Goal: Task Accomplishment & Management: Manage account settings

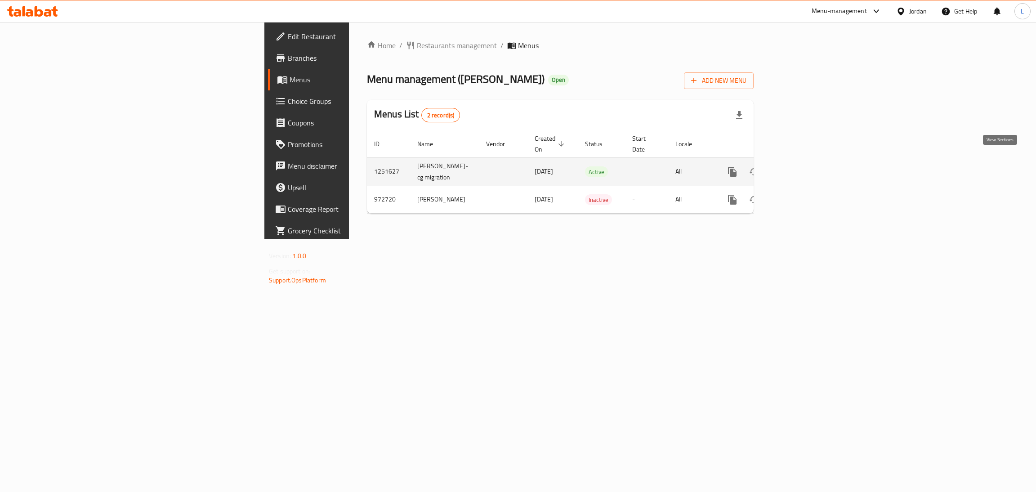
click at [808, 168] on link "enhanced table" at bounding box center [797, 172] width 22 height 22
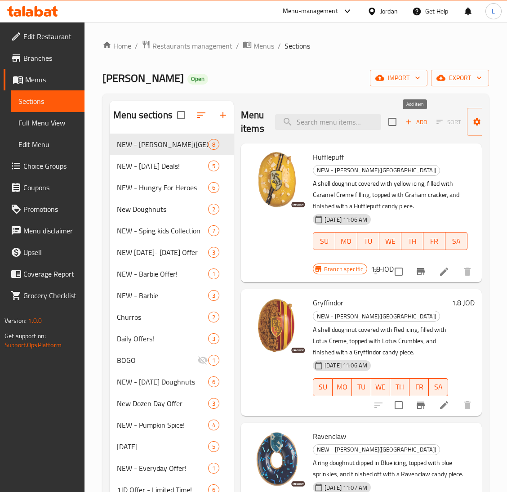
click at [422, 120] on span "Add" at bounding box center [416, 122] width 24 height 10
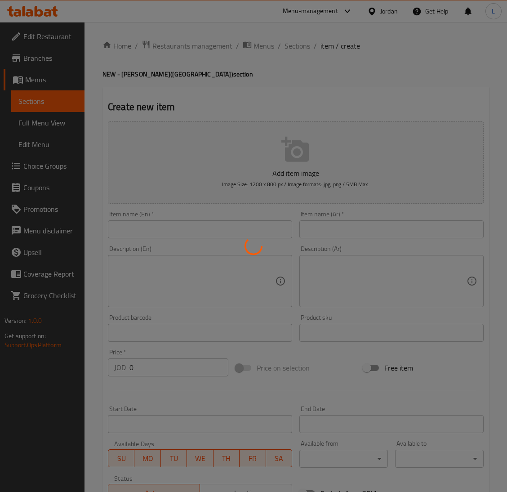
click at [228, 218] on div at bounding box center [253, 246] width 507 height 492
click at [227, 229] on div at bounding box center [253, 246] width 507 height 492
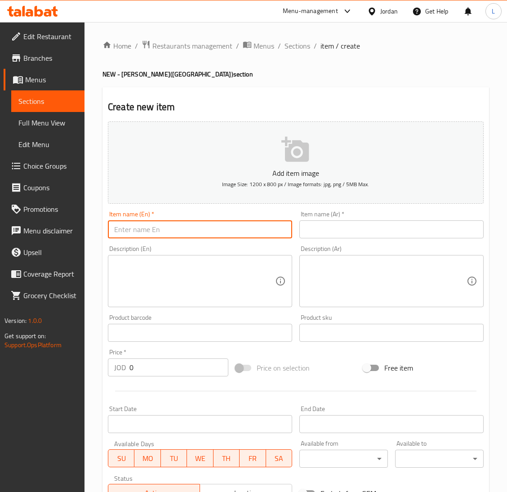
click at [232, 232] on input "text" at bounding box center [200, 229] width 184 height 18
paste input "Golden Snitch Latte"
type input "Golden Snitch Latte"
click at [341, 232] on input "text" at bounding box center [391, 229] width 184 height 18
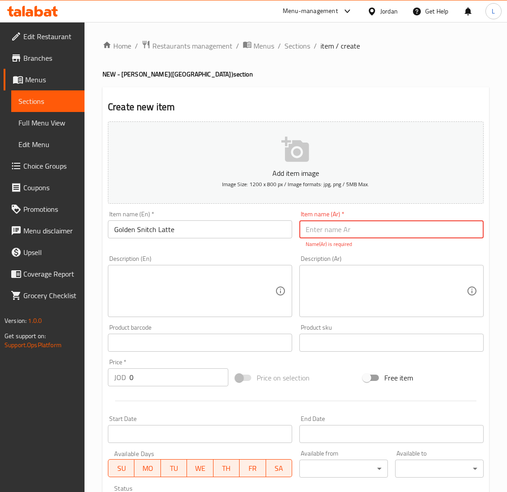
drag, startPoint x: 335, startPoint y: 221, endPoint x: 300, endPoint y: 234, distance: 37.6
click at [335, 221] on input "text" at bounding box center [391, 229] width 184 height 18
paste input "جولدن سنيتش لاتيه"
type input "جولدن سنيتش لاتيه"
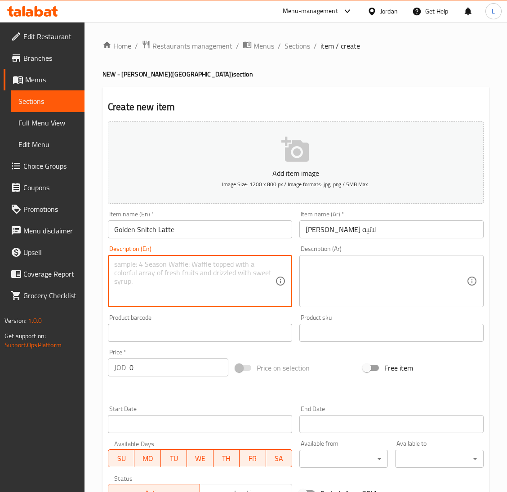
drag, startPoint x: 168, startPoint y: 291, endPoint x: 431, endPoint y: 322, distance: 265.2
click at [168, 291] on textarea at bounding box center [194, 281] width 161 height 43
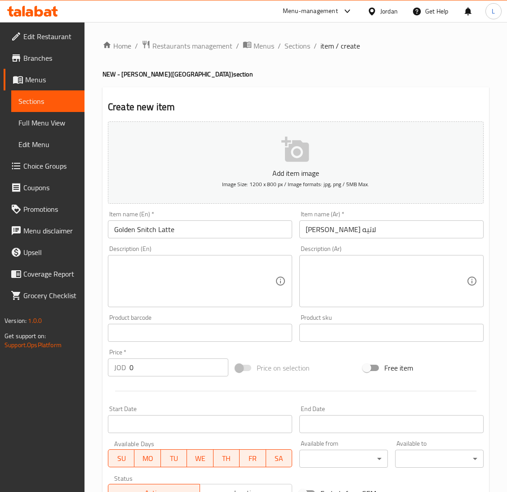
click at [212, 264] on textarea at bounding box center [194, 281] width 161 height 43
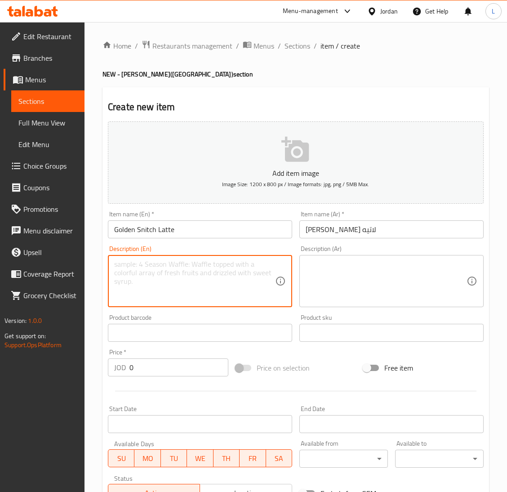
paste textarea "Rich caramel toffee-inspired latte, blending sweet, golden flavor with creamy g…"
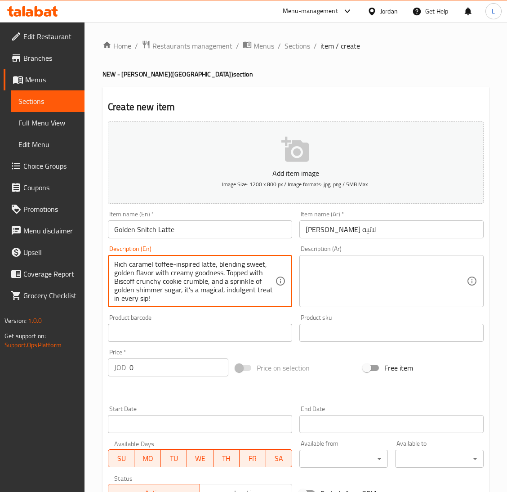
scroll to position [2, 0]
type textarea "Rich caramel toffee-inspired latte, blending sweet, golden flavor with creamy g…"
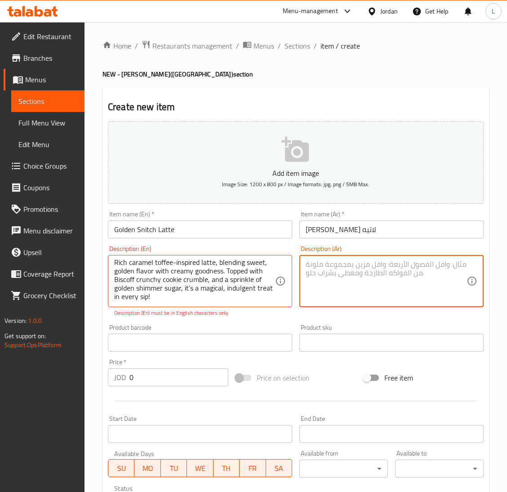
click at [432, 276] on textarea at bounding box center [386, 281] width 161 height 43
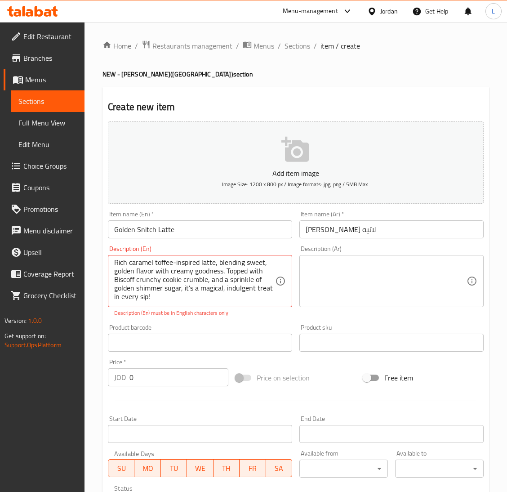
click at [335, 258] on div "Description (Ar)" at bounding box center [391, 281] width 184 height 52
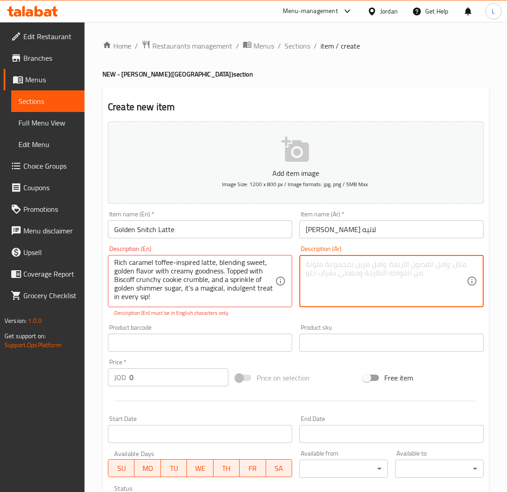
paste textarea "لاتيه ساخن بلمسه سحرية من كراميل التوفى والكريمة المخفوقة. يعلوه قطع اللوتس و ر…"
type textarea "لاتيه ساخن بلمسه سحرية من كراميل التوفى والكريمة المخفوقة. يعلوه قطع اللوتس و ر…"
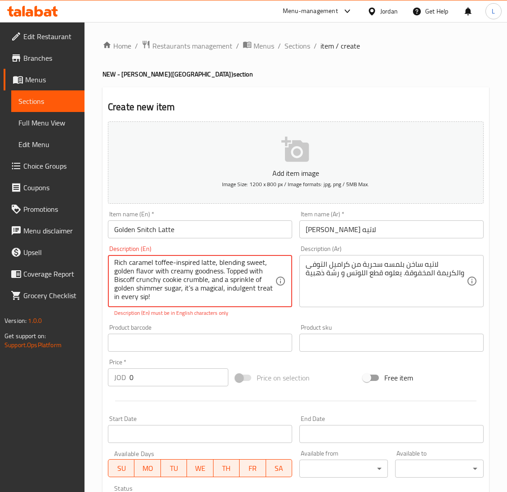
click at [163, 279] on textarea "Rich caramel toffee-inspired latte, blending sweet, golden flavor with creamy g…" at bounding box center [194, 281] width 161 height 43
drag, startPoint x: 163, startPoint y: 279, endPoint x: 154, endPoint y: 273, distance: 10.5
click at [154, 273] on textarea "Rich caramel toffee-inspired latte, blending sweet, golden flavor with creamy g…" at bounding box center [194, 281] width 161 height 43
click at [159, 281] on textarea "Rich caramel toffee-inspired latte, blending sweet, golden flavor with creamy g…" at bounding box center [194, 281] width 161 height 43
click at [174, 281] on textarea "Rich caramel toffee-inspired latte, blending sweet, golden flavor with creamy g…" at bounding box center [194, 281] width 161 height 43
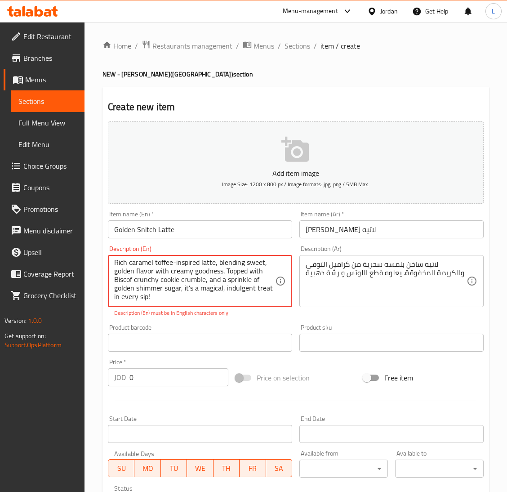
type textarea "Rich caramel toffee-inspired latte, blending sweet, golden flavor with creamy g…"
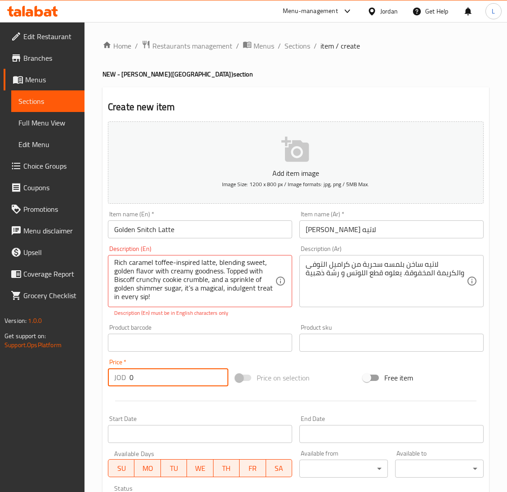
click at [177, 378] on input "0" at bounding box center [178, 377] width 99 height 18
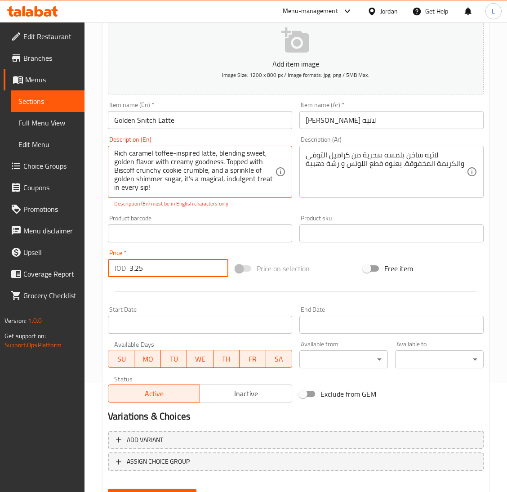
scroll to position [151, 0]
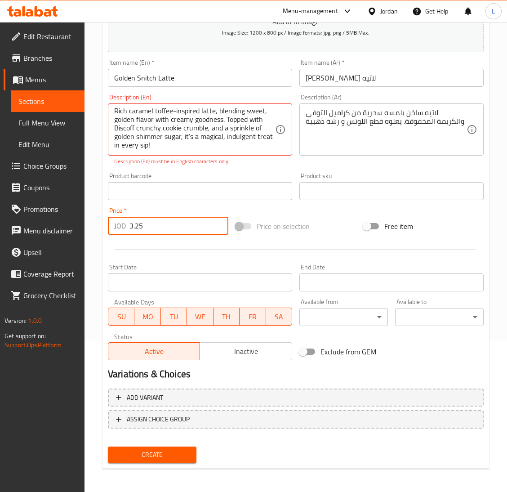
type input "3.25"
click at [159, 449] on span "Create" at bounding box center [152, 454] width 74 height 11
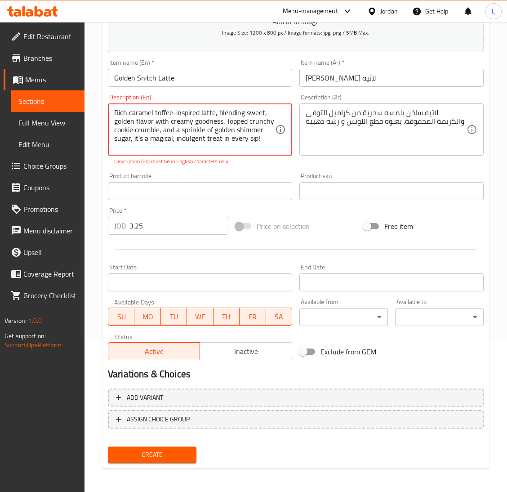
type textarea "Rich caramel toffee-inspired latte, blending sweet, golden flavor with creamy g…"
click at [180, 456] on span "Create" at bounding box center [152, 454] width 74 height 11
click at [169, 446] on button "Create" at bounding box center [152, 454] width 89 height 17
drag, startPoint x: 160, startPoint y: 149, endPoint x: 111, endPoint y: 142, distance: 48.7
click at [111, 142] on div "Rich caramel toffee-inspired latte, blending sweet, golden flavor with creamy g…" at bounding box center [200, 129] width 184 height 52
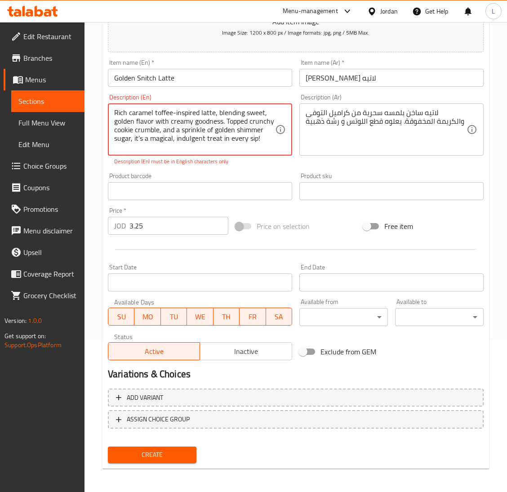
click at [180, 145] on textarea "Rich caramel toffee-inspired latte, blending sweet, golden flavor with creamy g…" at bounding box center [194, 129] width 161 height 43
drag, startPoint x: 103, startPoint y: 138, endPoint x: 101, endPoint y: 101, distance: 37.4
click at [101, 101] on div "Home / Restaurants management / Menus / Sections / item / create NEW - Harry Po…" at bounding box center [296, 182] width 423 height 623
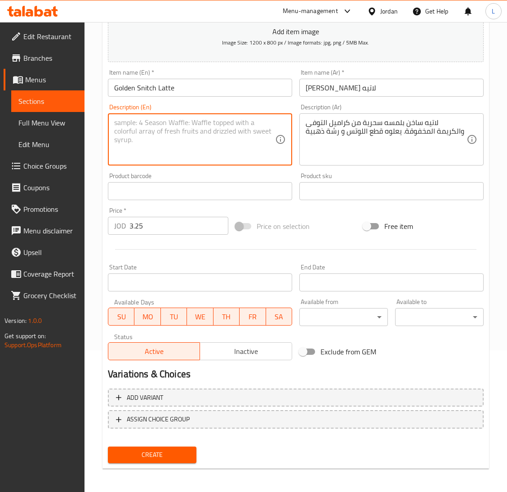
click at [227, 122] on textarea at bounding box center [194, 139] width 161 height 43
paste textarea "Rich caramel toffee-inspired latte, blending sweet, golden flavor with creamy g…"
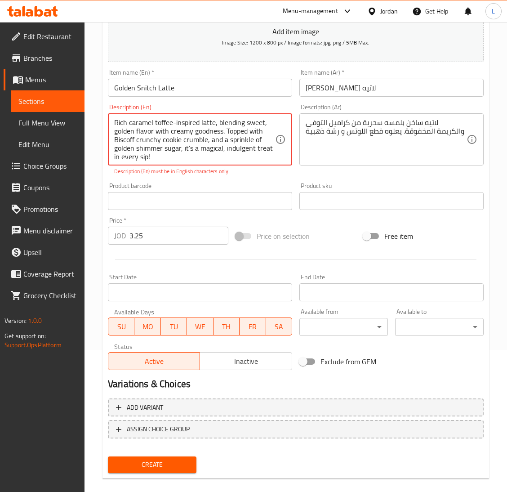
scroll to position [151, 0]
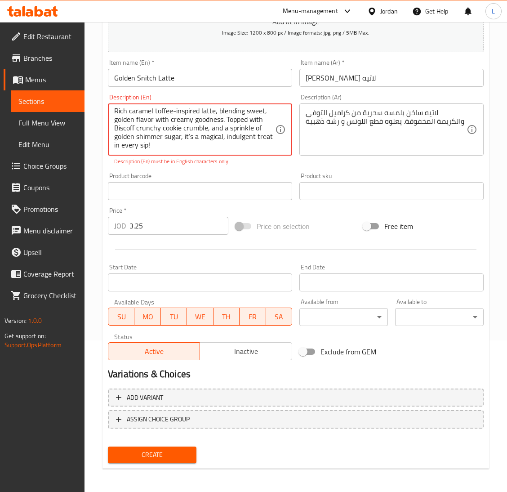
click at [164, 127] on textarea "Rich caramel toffee-inspired latte, blending sweet, golden flavor with creamy g…" at bounding box center [194, 129] width 161 height 43
drag, startPoint x: 164, startPoint y: 127, endPoint x: 158, endPoint y: 139, distance: 13.3
click at [158, 140] on textarea "Rich caramel toffee-inspired latte, blending sweet, golden flavor with creamy g…" at bounding box center [194, 129] width 161 height 43
click at [206, 154] on div "Rich caramel toffee-inspired latte, blending sweet, golden flavor with creamy g…" at bounding box center [200, 129] width 184 height 52
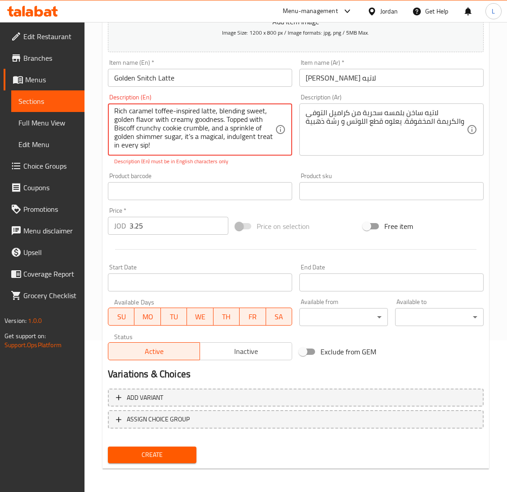
click at [225, 151] on div "Rich caramel toffee-inspired latte, blending sweet, golden flavor with creamy g…" at bounding box center [200, 129] width 184 height 52
click at [176, 114] on textarea "Rich caramel toffee-inspired latte, blending sweet, golden flavor with creamy g…" at bounding box center [194, 129] width 161 height 43
click at [237, 145] on textarea "Rich caramel toffee inspired latte, blending sweet, golden flavor with creamy g…" at bounding box center [194, 129] width 161 height 43
click at [142, 462] on div "Create" at bounding box center [152, 455] width 96 height 24
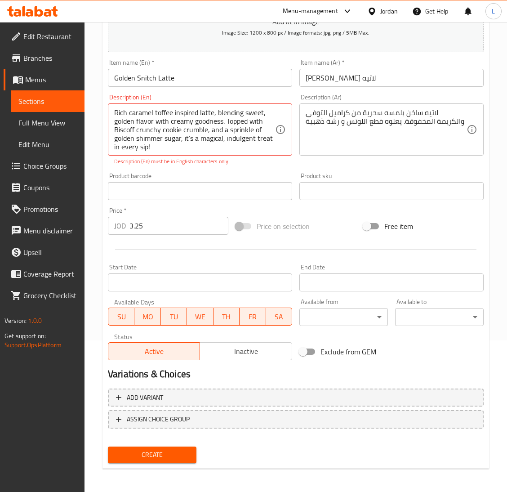
click at [142, 459] on button "Create" at bounding box center [152, 454] width 89 height 17
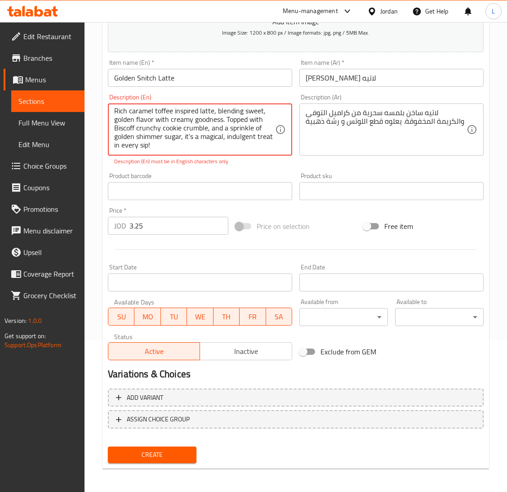
click at [128, 122] on textarea "Rich caramel toffee inspired latte, blending sweet, golden flavor with creamy g…" at bounding box center [194, 129] width 161 height 43
click at [127, 127] on textarea "Rich caramel toffee inspired latte, blending sweet, golden flavor with creamy g…" at bounding box center [194, 129] width 161 height 43
click at [127, 130] on textarea "Rich caramel toffee inspired latte, blending sweet, golden flavor with creamy g…" at bounding box center [194, 129] width 161 height 43
click at [127, 131] on textarea "Rich caramel toffee inspired latte, blending sweet, golden flavor with creamy g…" at bounding box center [194, 129] width 161 height 43
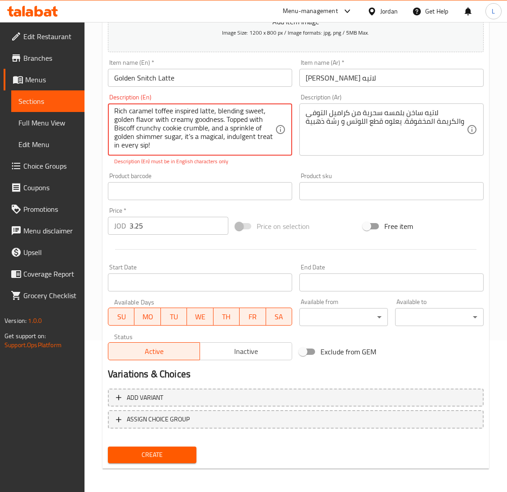
drag, startPoint x: 134, startPoint y: 130, endPoint x: 111, endPoint y: 124, distance: 24.1
click at [111, 124] on div "Rich caramel toffee inspired latte, blending sweet, golden flavor with creamy g…" at bounding box center [200, 129] width 184 height 52
click at [160, 449] on span "Create" at bounding box center [152, 454] width 74 height 11
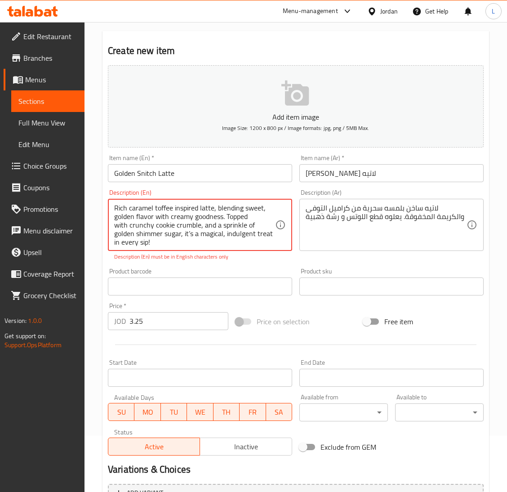
scroll to position [84, 0]
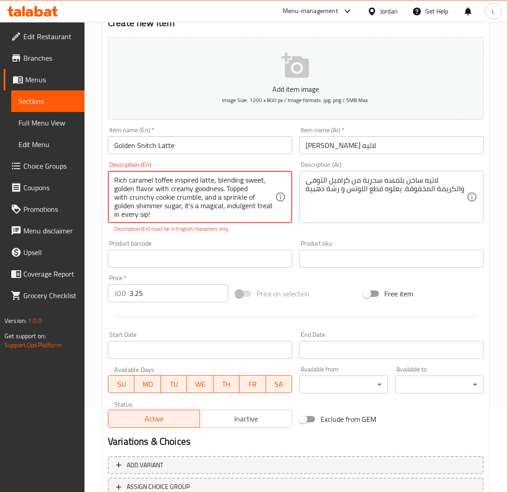
click at [182, 214] on textarea "Rich caramel toffee inspired latte, blending sweet, golden flavor with creamy g…" at bounding box center [194, 197] width 161 height 43
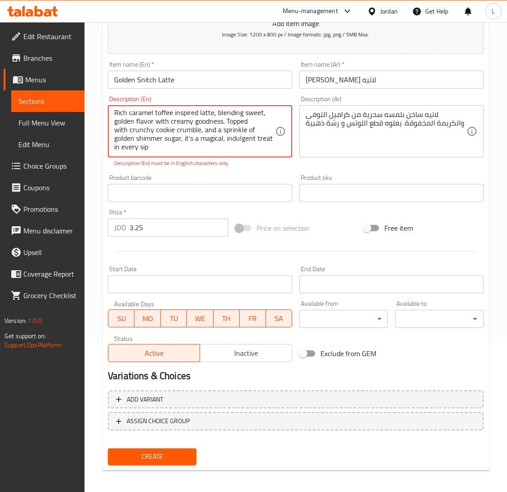
scroll to position [151, 0]
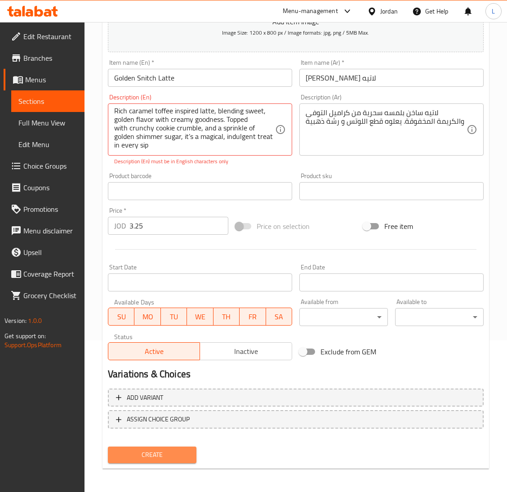
click at [185, 449] on span "Create" at bounding box center [152, 454] width 74 height 11
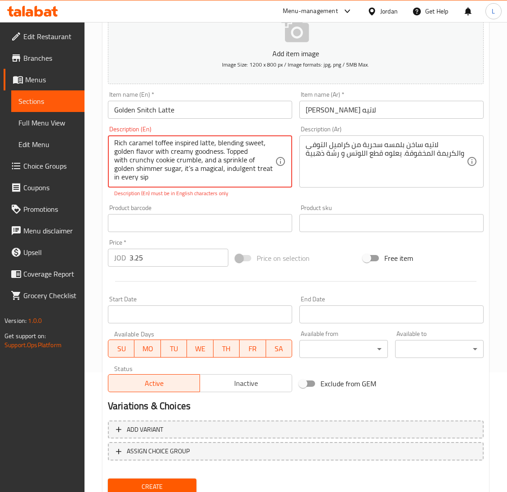
scroll to position [84, 0]
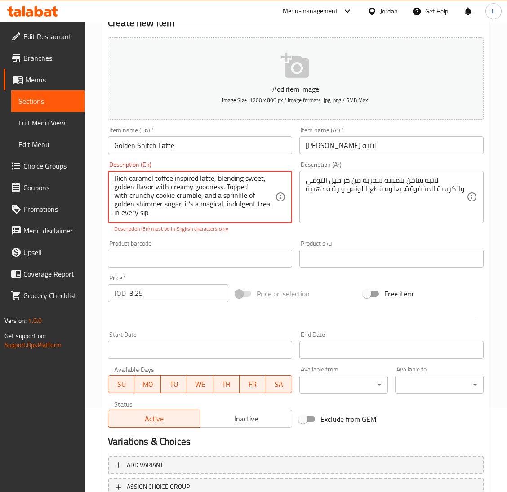
click at [187, 209] on textarea "Rich caramel toffee inspired latte, blending sweet, golden flavor with creamy g…" at bounding box center [194, 197] width 161 height 43
click at [187, 197] on textarea "Rich caramel toffee inspired latte, blending sweet, golden flavor with creamy g…" at bounding box center [194, 197] width 161 height 43
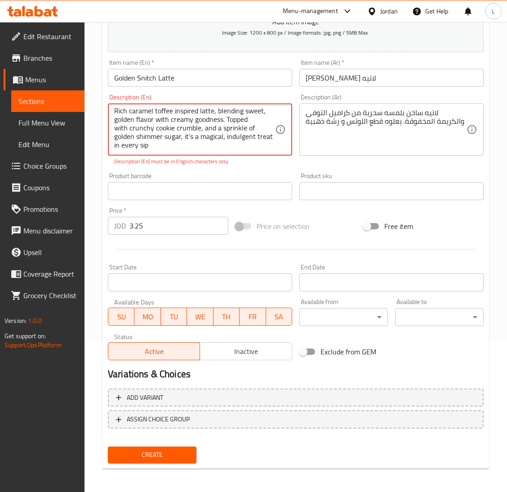
click at [185, 148] on textarea "Rich caramel toffee inspired latte, blending sweet, golden flavor with creamy g…" at bounding box center [194, 129] width 161 height 43
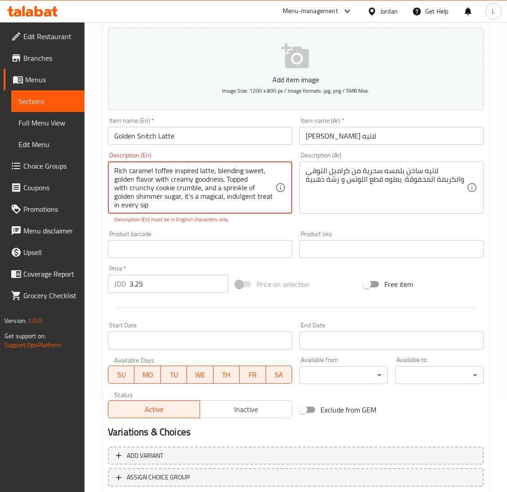
scroll to position [17, 0]
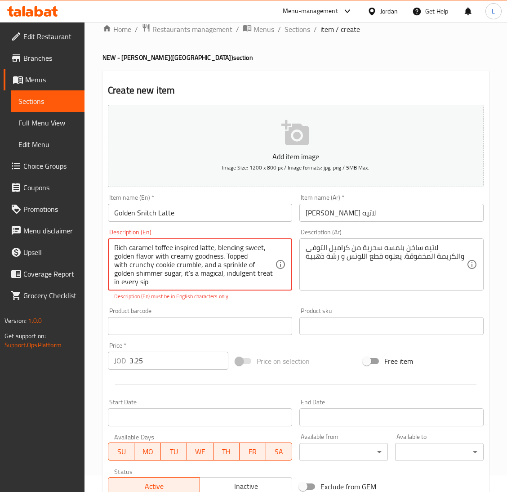
click at [175, 268] on textarea "Rich caramel toffee inspired latte, blending sweet, golden flavor with creamy g…" at bounding box center [194, 264] width 161 height 43
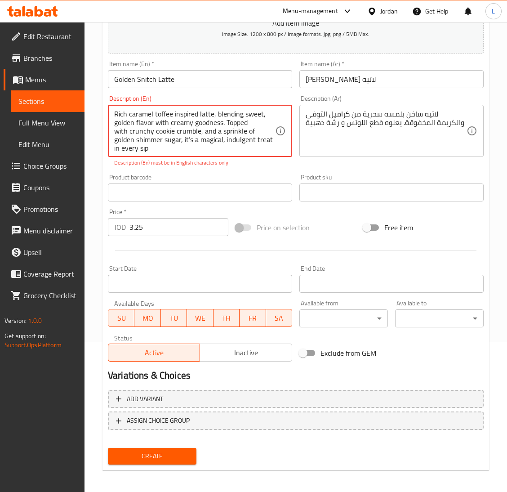
scroll to position [151, 0]
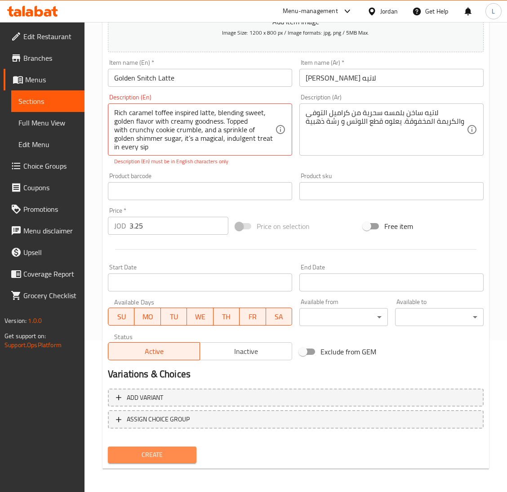
click at [131, 446] on button "Create" at bounding box center [152, 454] width 89 height 17
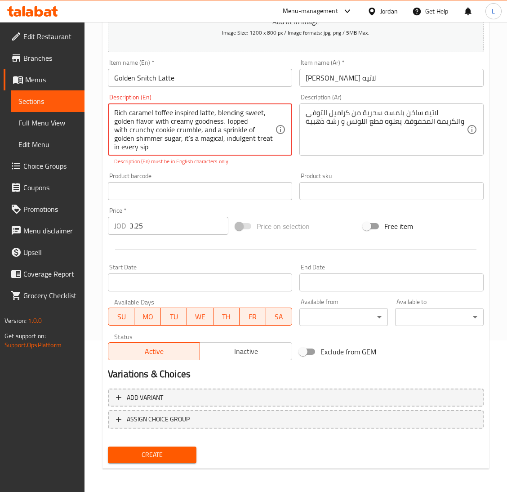
click at [222, 145] on textarea "Rich caramel toffee inspired latte, blending sweet, golden flavor with creamy g…" at bounding box center [194, 129] width 161 height 43
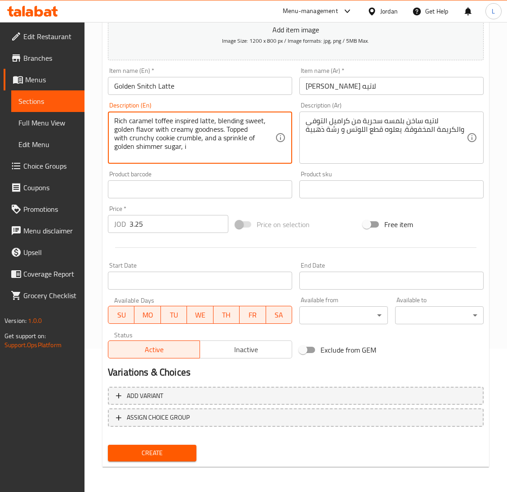
scroll to position [142, 0]
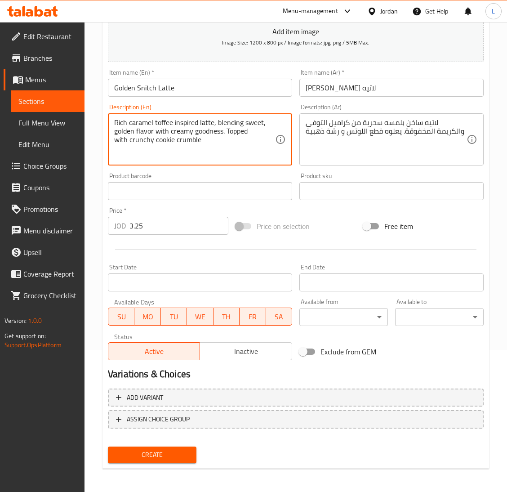
type textarea "Rich caramel toffee inspired latte, blending sweet, golden flavor with creamy g…"
click at [166, 462] on div "Create" at bounding box center [152, 455] width 96 height 24
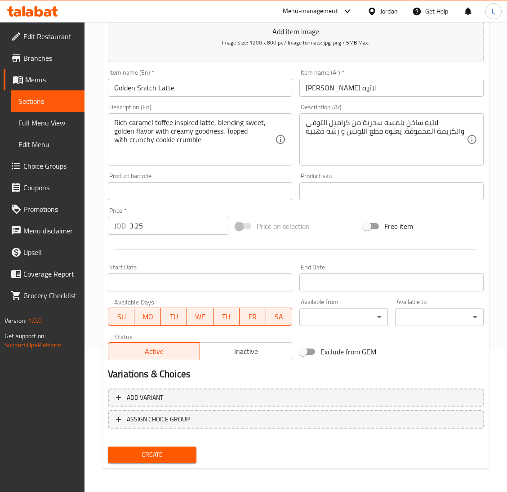
click at [168, 455] on span "Create" at bounding box center [152, 454] width 74 height 11
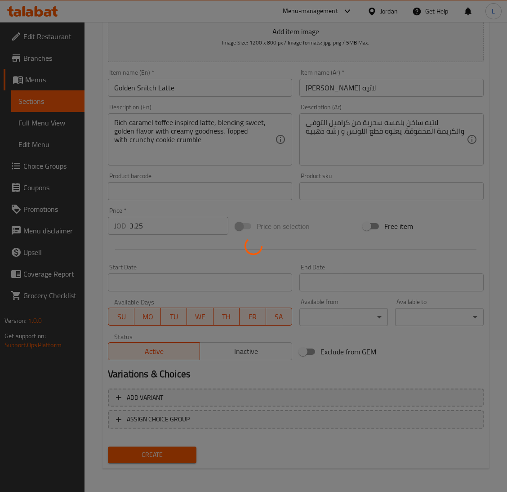
type input "0"
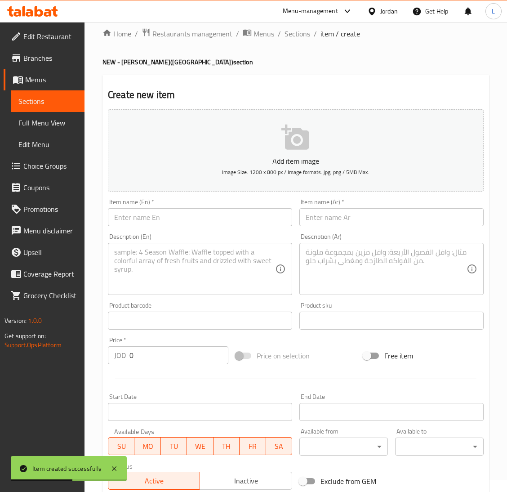
scroll to position [7, 0]
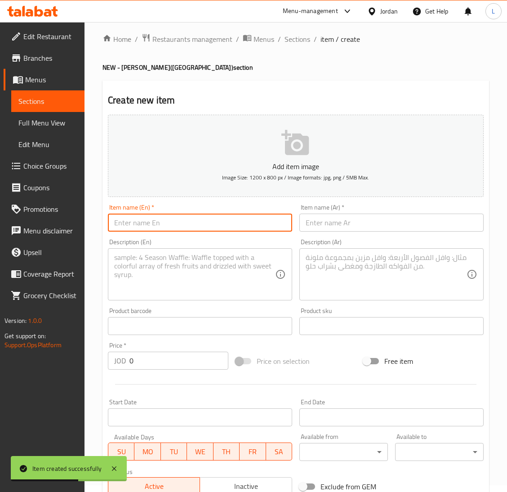
click at [173, 218] on input "text" at bounding box center [200, 223] width 184 height 18
paste input "Iced Golden Snitch Latte"
type input "Iced Golden Snitch Latte"
click at [438, 219] on input "text" at bounding box center [391, 223] width 184 height 18
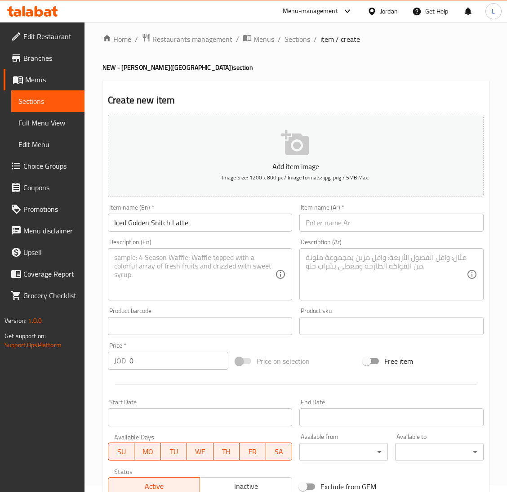
drag, startPoint x: 393, startPoint y: 221, endPoint x: 348, endPoint y: 228, distance: 45.0
click at [393, 221] on input "text" at bounding box center [391, 223] width 184 height 18
paste input "جولدن سنيتش لاتيه مثلج"
type input "جولدن سنيتش لاتيه مثلج"
click at [223, 256] on textarea at bounding box center [194, 274] width 161 height 43
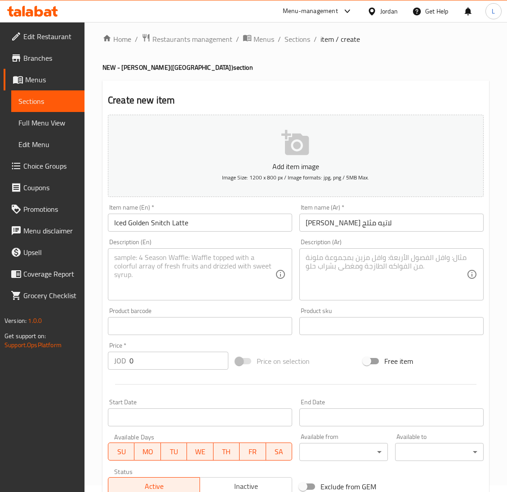
click at [207, 267] on textarea at bounding box center [194, 274] width 161 height 43
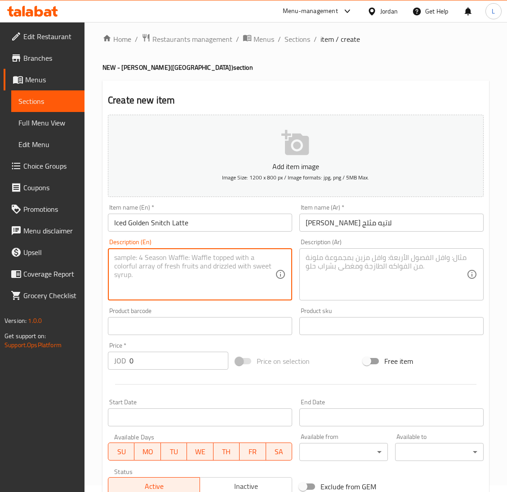
paste textarea "An Iced caramel toffee-inspired latte, blending sweet, golden flavor with cream…"
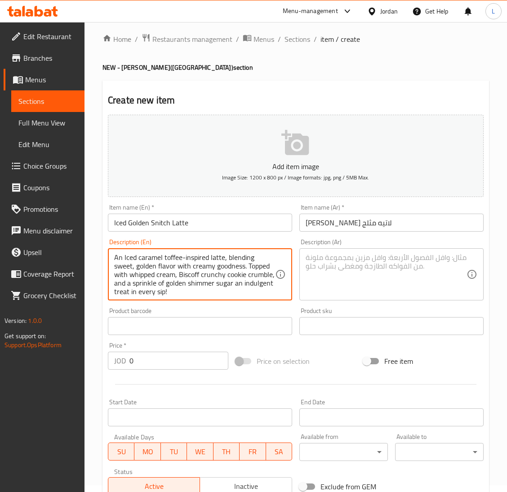
scroll to position [2, 0]
type textarea "An Iced caramel toffee-inspired latte, blending sweet, golden flavor with cream…"
drag, startPoint x: 345, startPoint y: 275, endPoint x: 356, endPoint y: 273, distance: 10.9
click at [346, 273] on textarea at bounding box center [386, 274] width 161 height 43
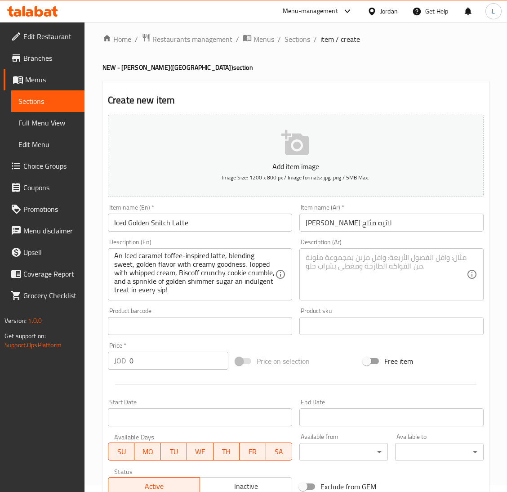
click at [356, 289] on textarea at bounding box center [386, 274] width 161 height 43
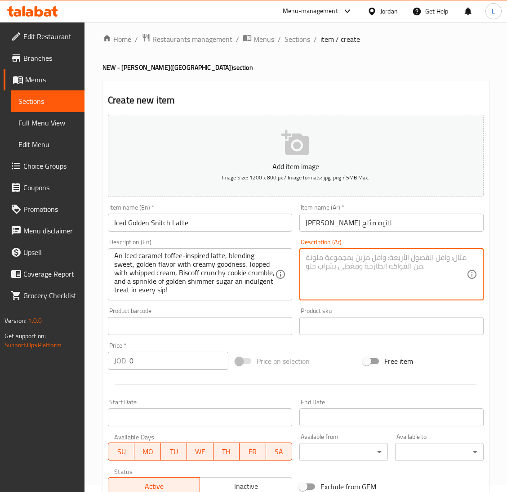
paste textarea "لاتيه مثلج بلمسه سحرية من كراميل التوفى والكريمة المخفوقة. يعلوه قطع اللوتس و ر…"
type textarea "لاتيه مثلج بلمسه سحرية من كراميل التوفى والكريمة المخفوقة. يعلوه قطع اللوتس و ر…"
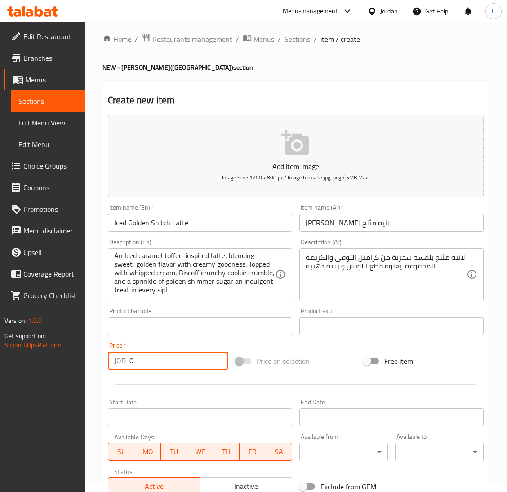
click at [153, 353] on input "0" at bounding box center [178, 361] width 99 height 18
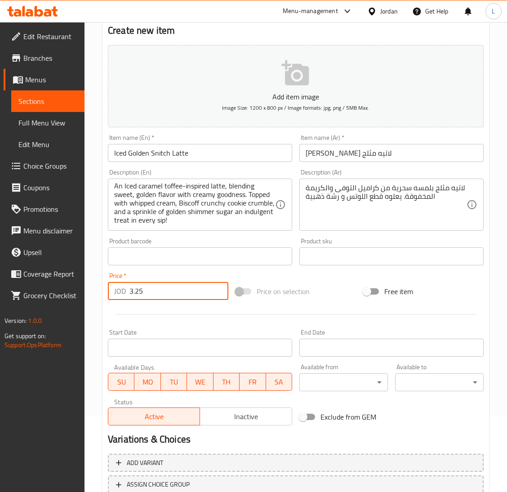
scroll to position [142, 0]
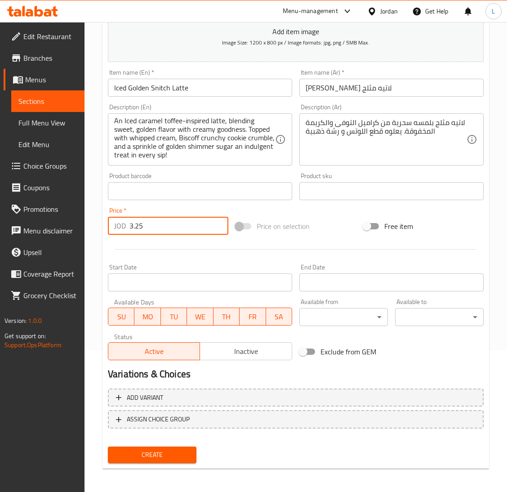
type input "3.25"
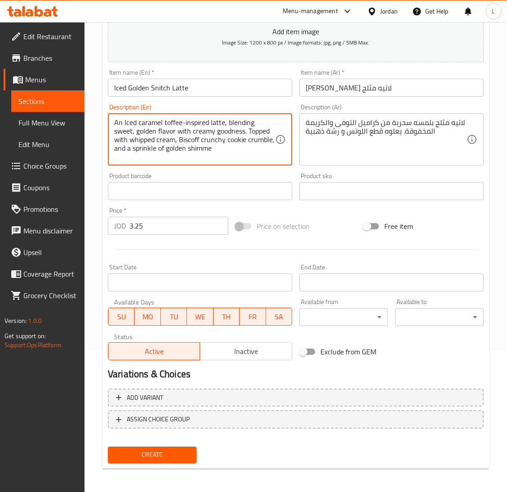
scroll to position [0, 0]
type textarea "An Iced caramel toffee-inspired latte, blending sweet, golden flavor with cream…"
click at [166, 454] on span "Create" at bounding box center [152, 454] width 74 height 11
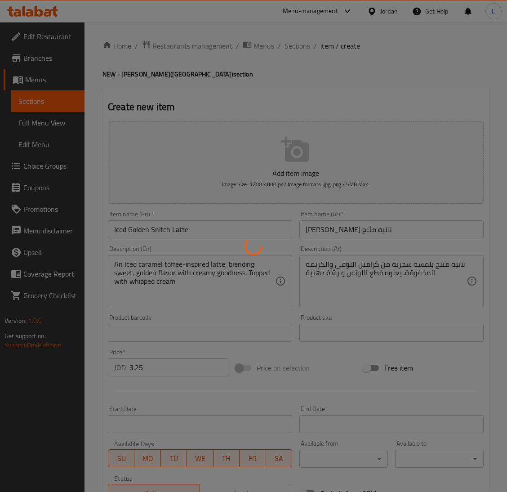
type input "0"
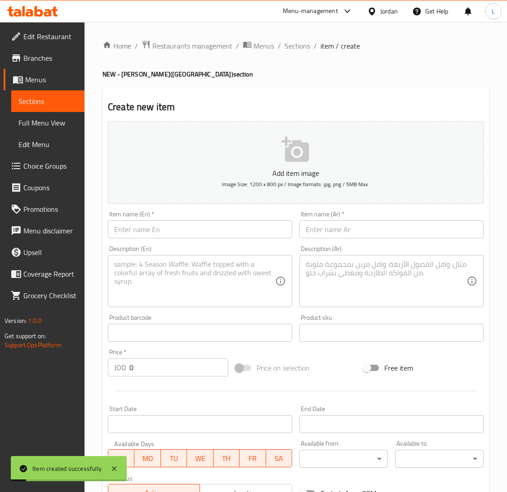
click at [40, 160] on span "Choice Groups" at bounding box center [50, 165] width 54 height 11
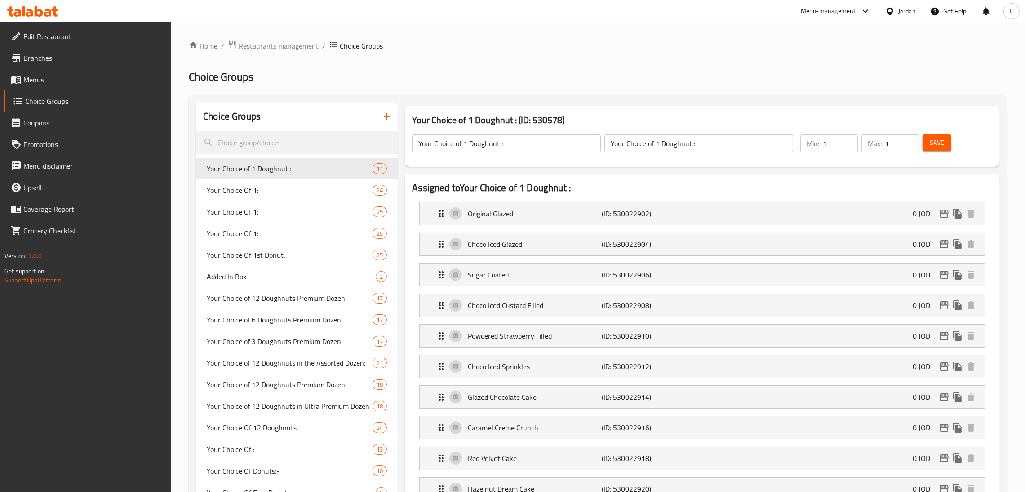
click at [392, 115] on icon "button" at bounding box center [387, 116] width 11 height 11
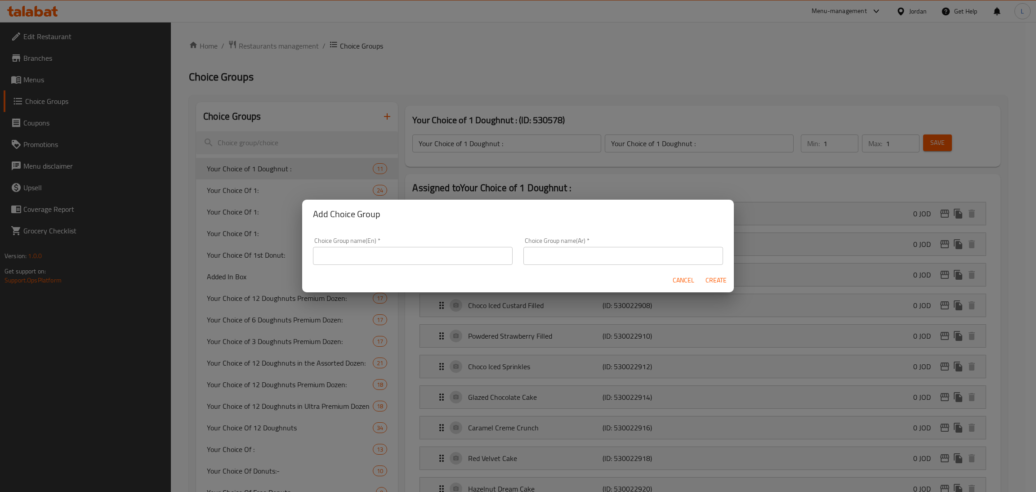
click at [346, 255] on input "text" at bounding box center [413, 256] width 200 height 18
type input "Your choice of!"
click at [535, 265] on div "Choice Group name(Ar)   * Choice Group name(Ar) *" at bounding box center [623, 251] width 210 height 38
click at [552, 251] on input "text" at bounding box center [623, 256] width 200 height 18
type input "Y"
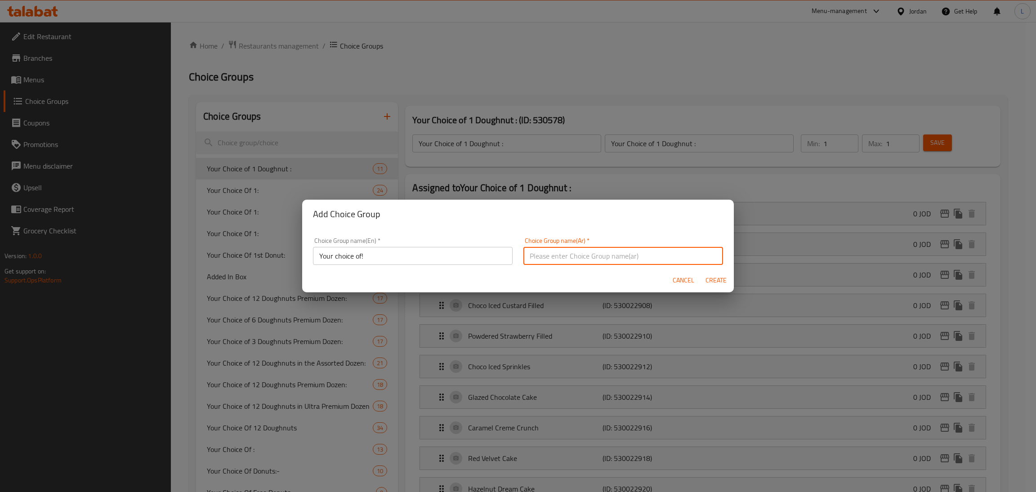
click at [392, 252] on input "Your choice of!" at bounding box center [413, 256] width 200 height 18
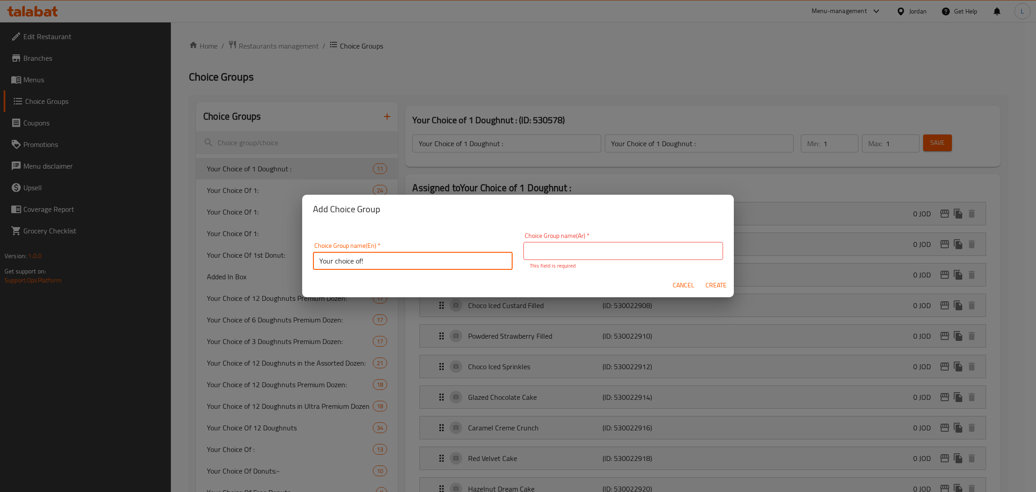
click at [392, 252] on input "Your choice of!" at bounding box center [413, 261] width 200 height 18
drag, startPoint x: 573, startPoint y: 250, endPoint x: 591, endPoint y: 255, distance: 18.5
click at [573, 250] on input "text" at bounding box center [623, 251] width 200 height 18
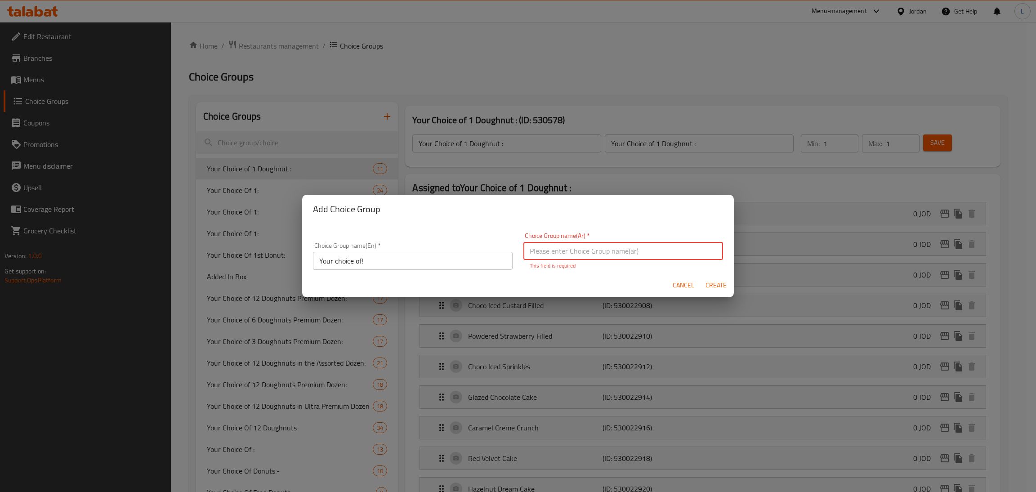
paste input "اختيارك ل!"
type input "اختيارك ل!"
click at [717, 280] on span "Create" at bounding box center [716, 285] width 22 height 11
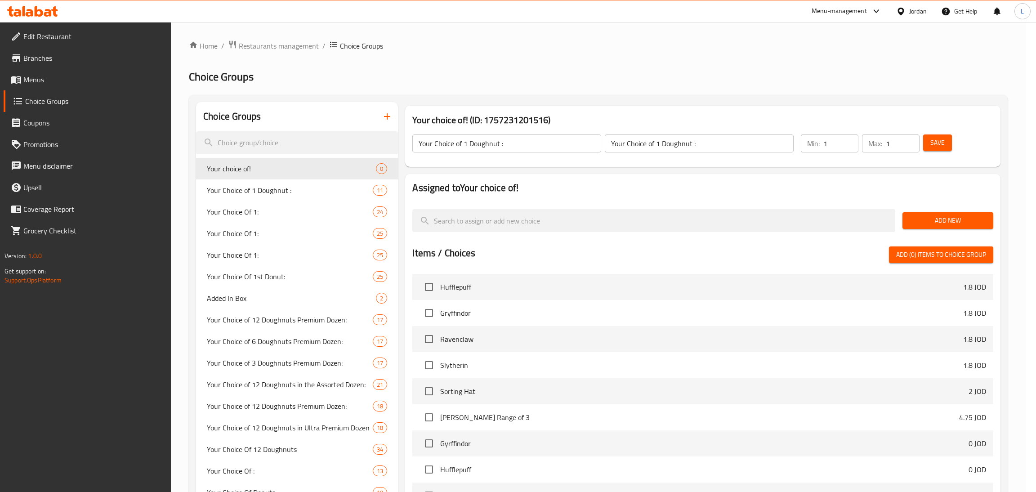
type input "Your choice of!"
type input "اختيارك ل!"
type input "0"
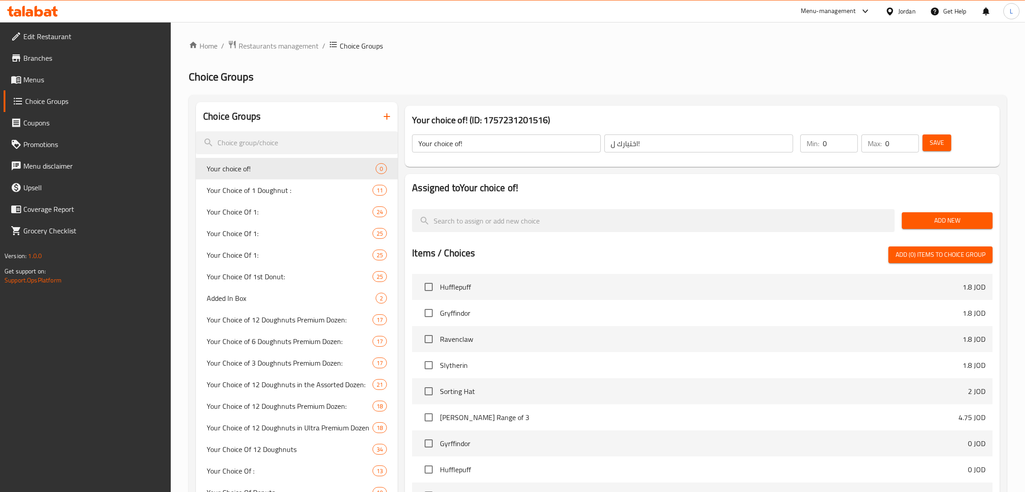
click at [825, 144] on input "0" at bounding box center [840, 143] width 35 height 18
click at [826, 144] on input "0" at bounding box center [840, 143] width 35 height 18
type input "1"
click at [888, 142] on input "0" at bounding box center [903, 143] width 34 height 18
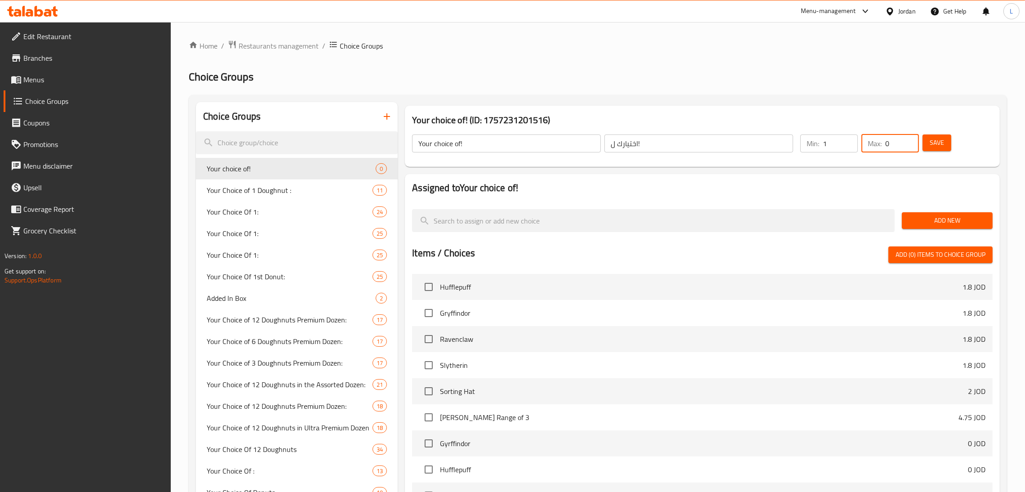
click at [888, 142] on input "0" at bounding box center [903, 143] width 34 height 18
type input "1"
click at [933, 225] on span "Add New" at bounding box center [947, 220] width 76 height 11
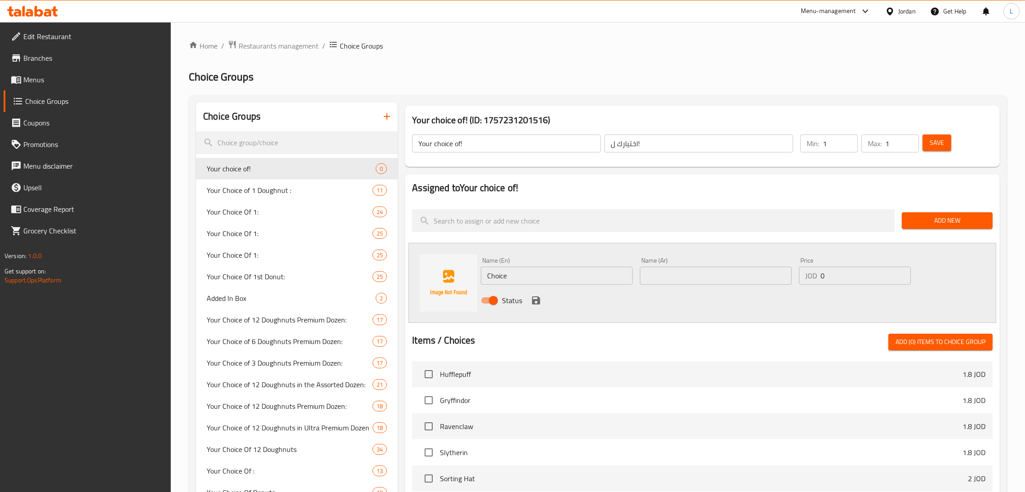
click at [555, 267] on input "Choice" at bounding box center [557, 276] width 152 height 18
type input "Hot"
click at [681, 272] on input "text" at bounding box center [716, 276] width 152 height 18
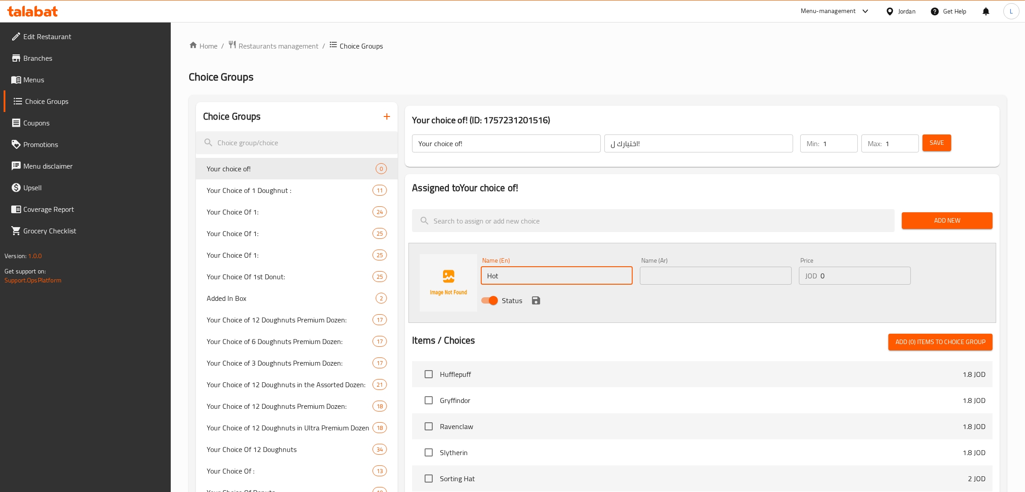
click at [571, 267] on input "Hot" at bounding box center [557, 276] width 152 height 18
click at [715, 277] on input "text" at bounding box center [716, 276] width 152 height 18
type input "d"
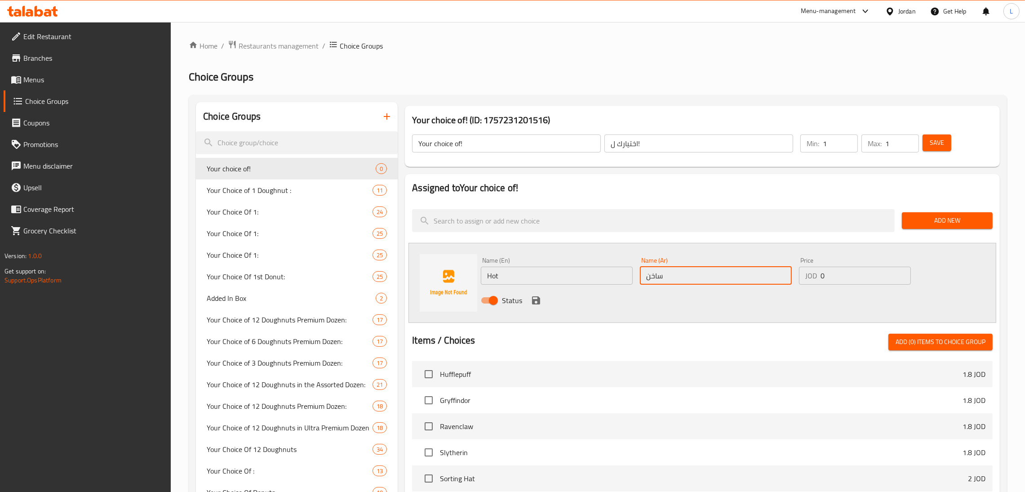
type input "ساخن"
click at [535, 299] on icon "save" at bounding box center [536, 300] width 8 height 8
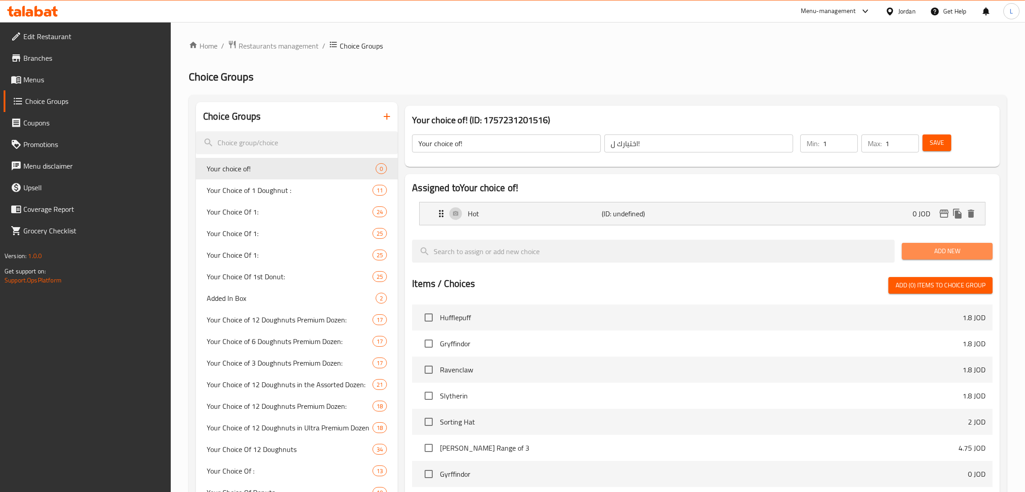
drag, startPoint x: 933, startPoint y: 258, endPoint x: 764, endPoint y: 267, distance: 169.3
click at [932, 258] on button "Add New" at bounding box center [947, 251] width 91 height 17
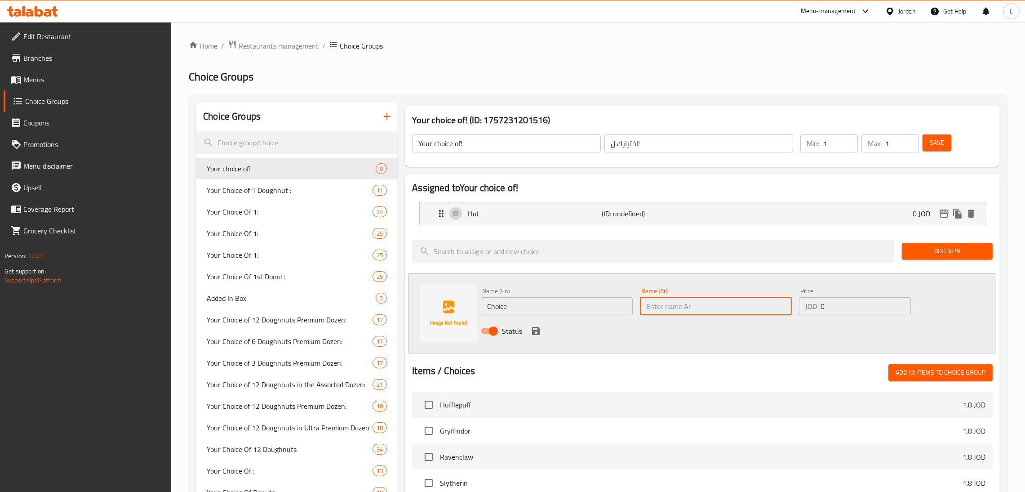
click at [683, 306] on input "text" at bounding box center [716, 306] width 152 height 18
type input "بارد"
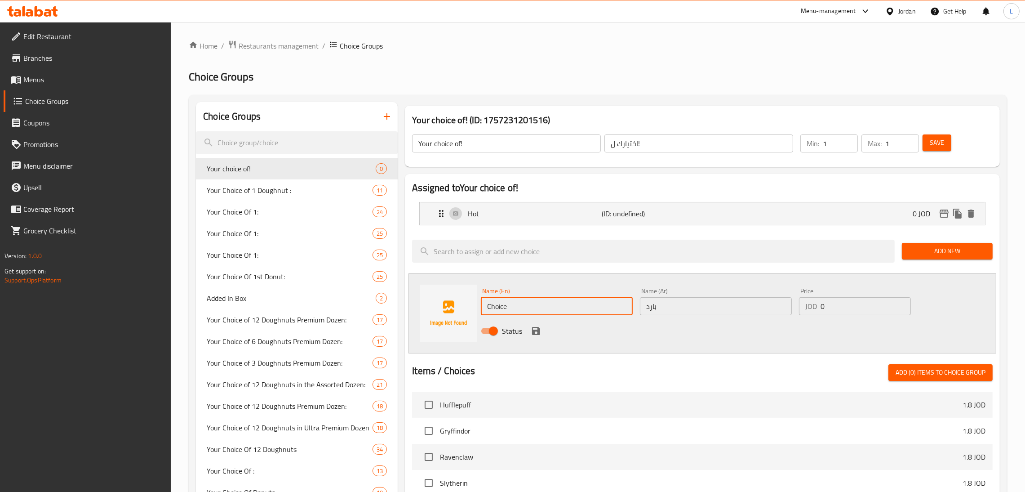
click at [567, 310] on input "Choice" at bounding box center [557, 306] width 152 height 18
type input "م"
type input "Cold"
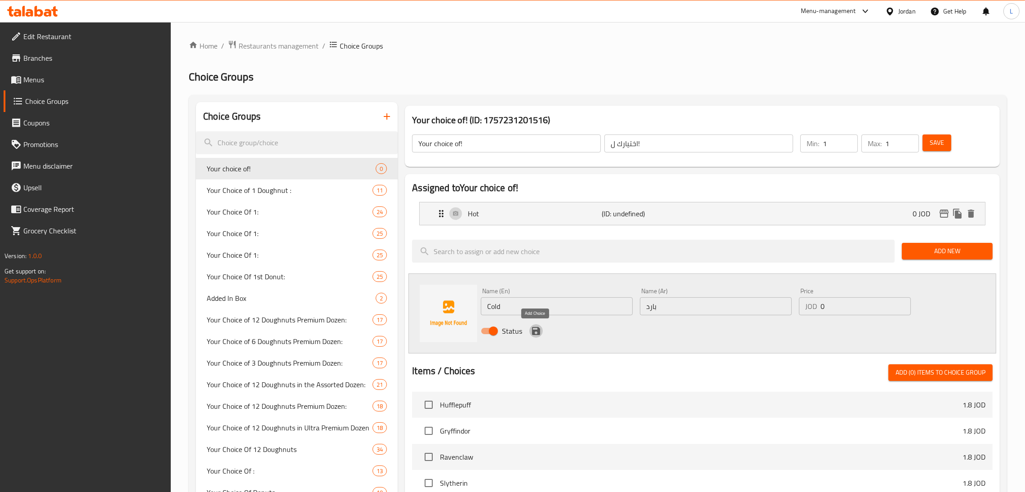
click at [534, 325] on icon "save" at bounding box center [536, 330] width 11 height 11
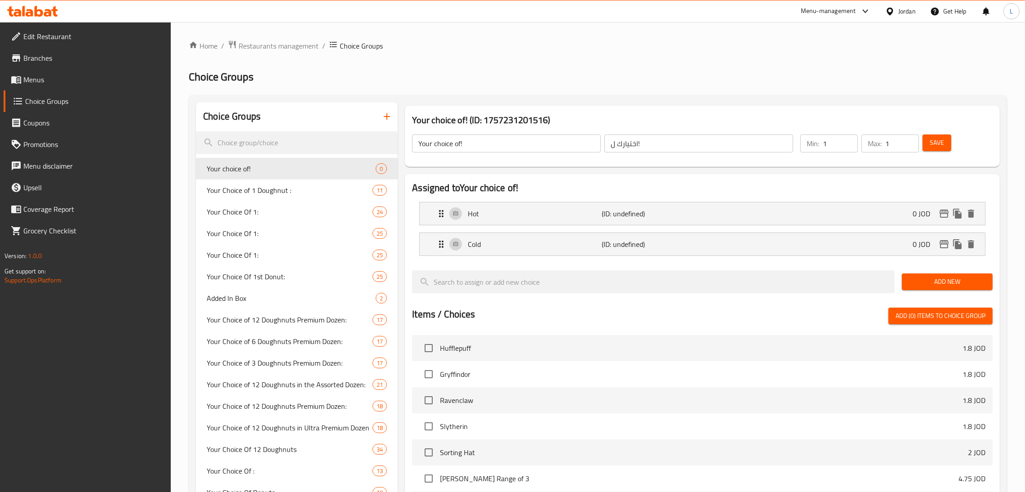
click at [945, 151] on button "Save" at bounding box center [937, 142] width 29 height 17
click at [543, 141] on input "Your choice of!" at bounding box center [506, 143] width 189 height 18
click at [945, 149] on button "Save" at bounding box center [937, 142] width 29 height 17
click at [559, 147] on input "Your choice of^" at bounding box center [506, 143] width 189 height 18
type input "Your choice of*"
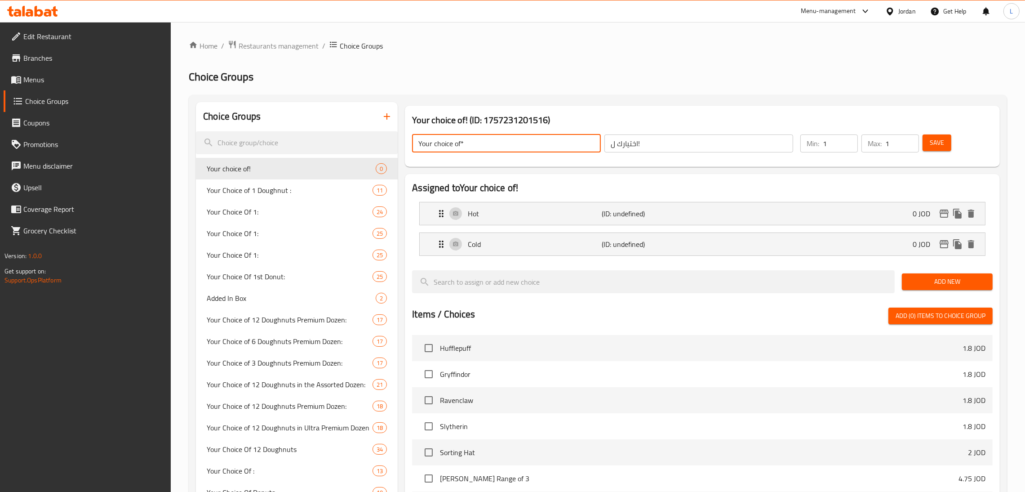
click at [917, 151] on input "1" at bounding box center [903, 143] width 34 height 18
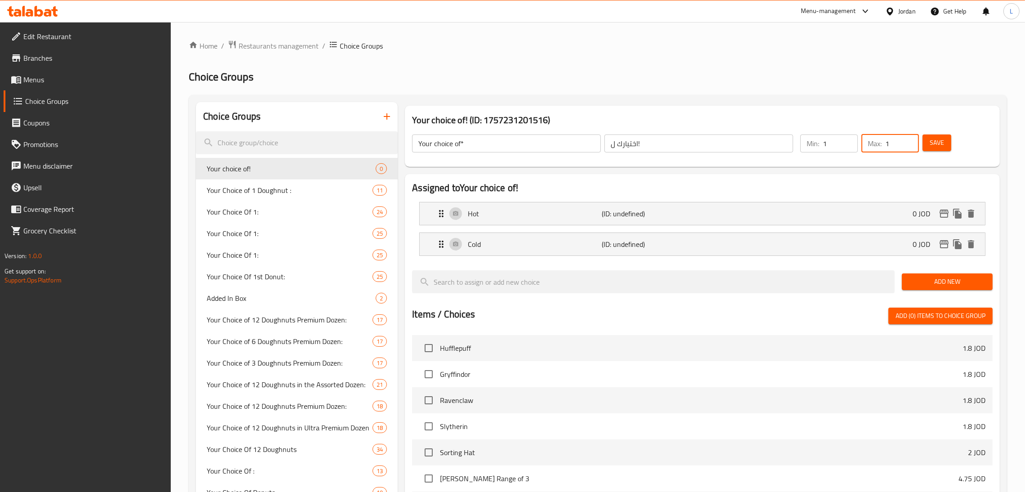
click at [932, 143] on span "Save" at bounding box center [937, 142] width 14 height 11
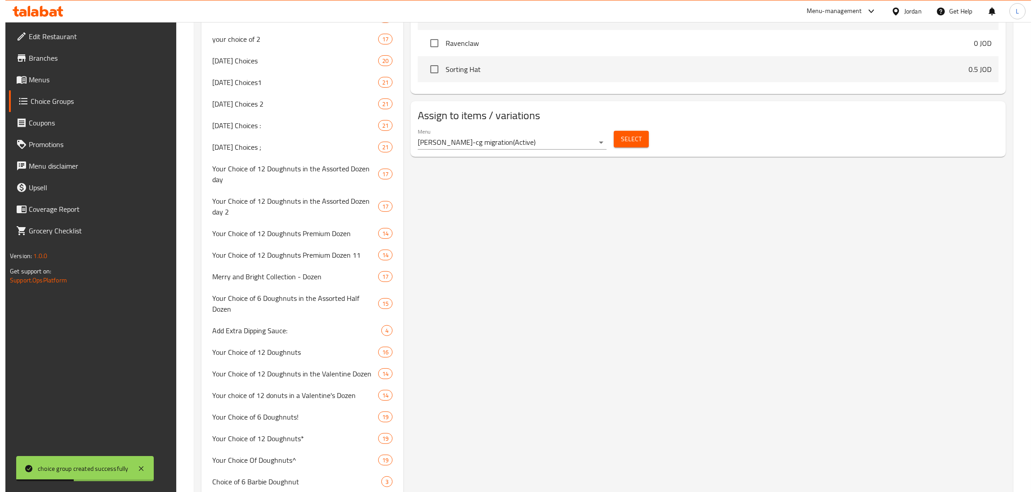
scroll to position [472, 0]
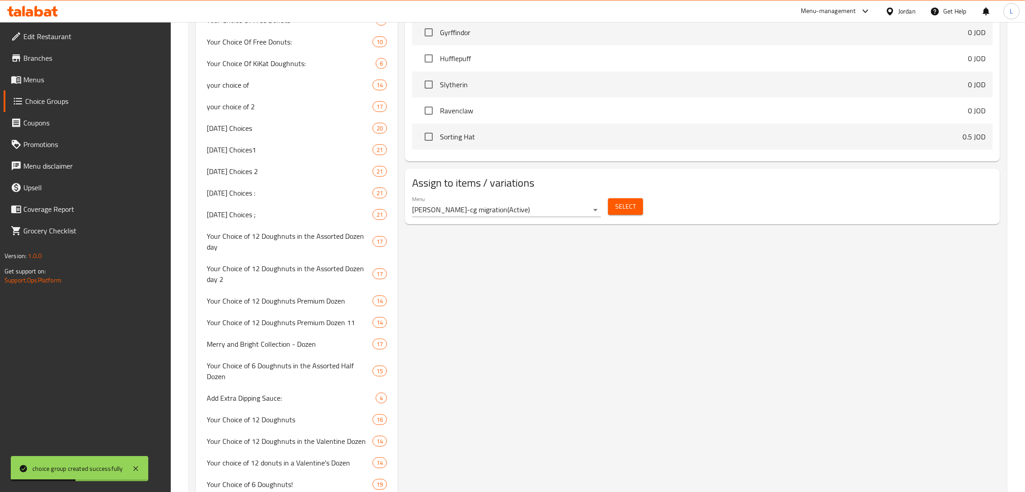
click at [629, 210] on span "Select" at bounding box center [625, 206] width 21 height 11
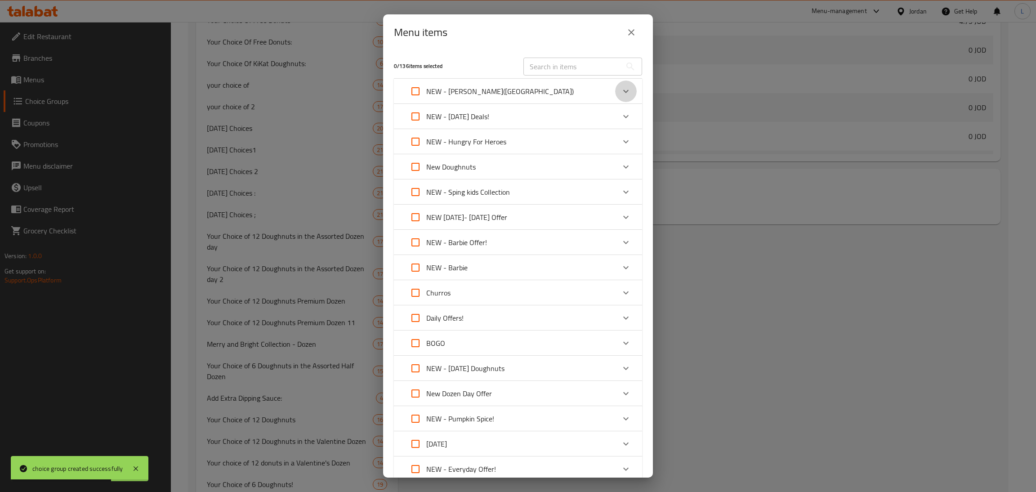
click at [615, 93] on div "Expand" at bounding box center [626, 91] width 22 height 22
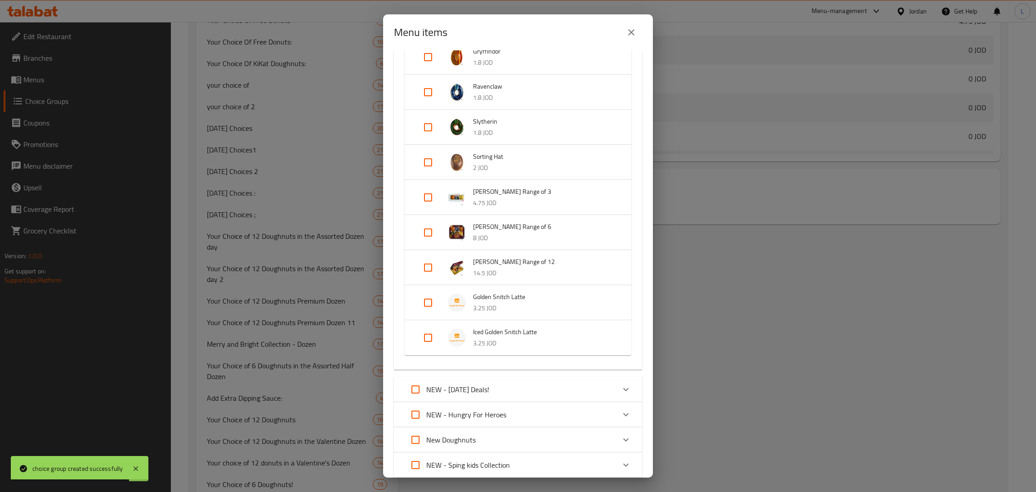
scroll to position [135, 0]
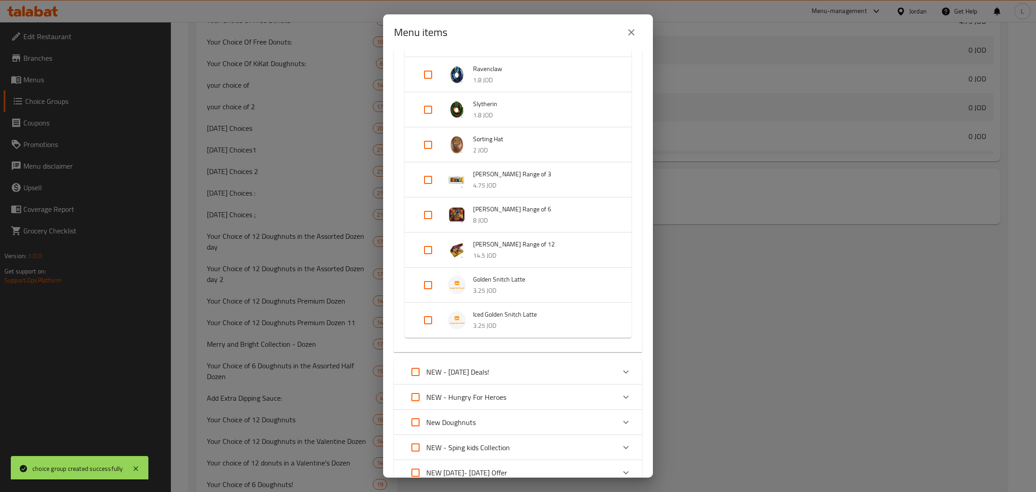
click at [431, 283] on input "Expand" at bounding box center [428, 285] width 22 height 22
checkbox input "true"
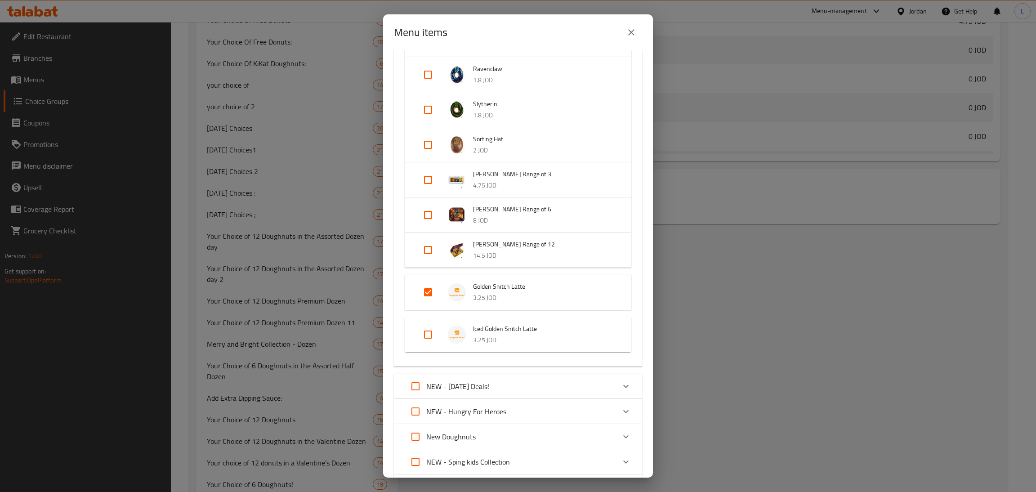
drag, startPoint x: 421, startPoint y: 336, endPoint x: 435, endPoint y: 337, distance: 14.0
click at [422, 335] on input "Expand" at bounding box center [428, 335] width 22 height 22
checkbox input "true"
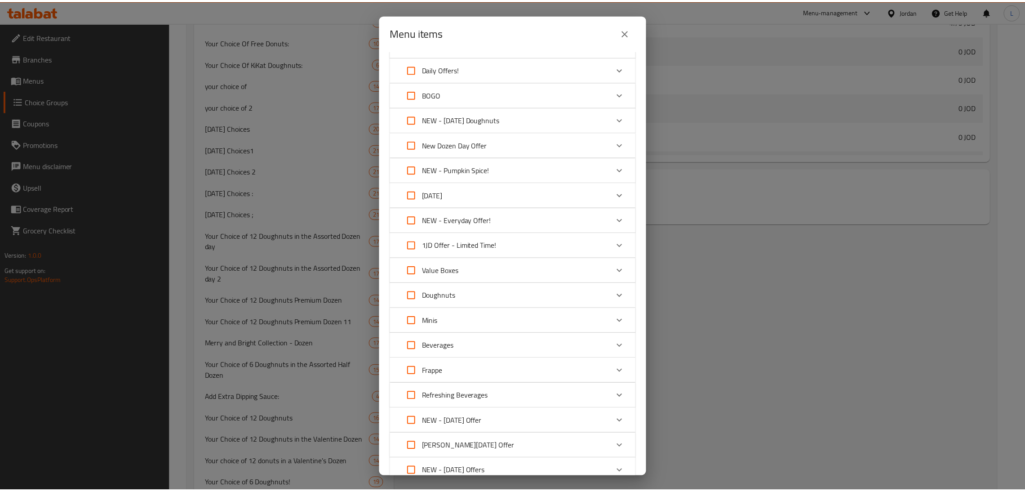
scroll to position [748, 0]
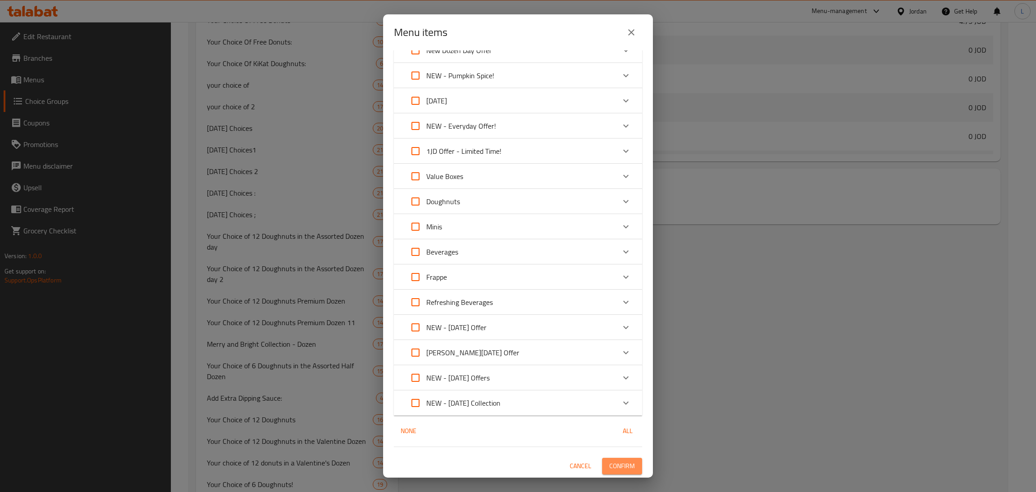
click at [617, 461] on span "Confirm" at bounding box center [622, 465] width 26 height 11
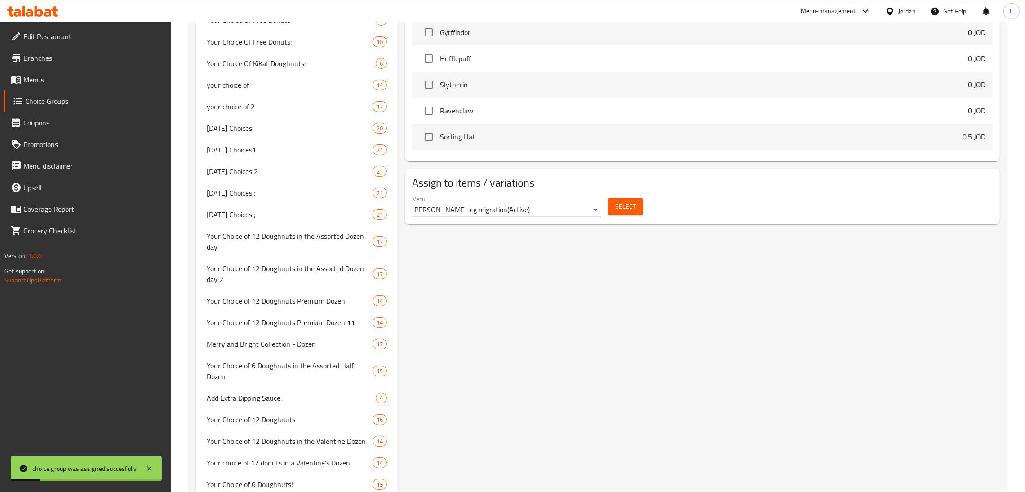
click at [40, 78] on span "Menus" at bounding box center [93, 79] width 141 height 11
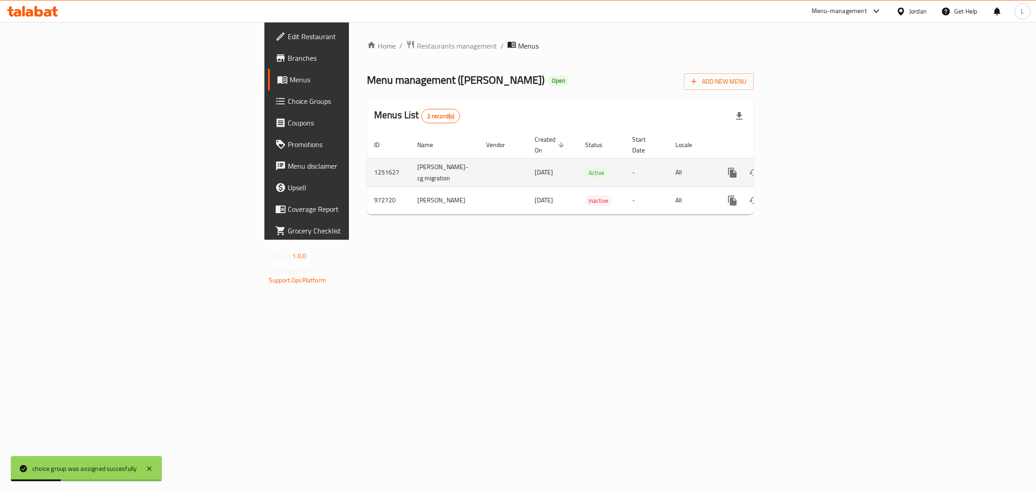
click at [808, 162] on link "enhanced table" at bounding box center [797, 173] width 22 height 22
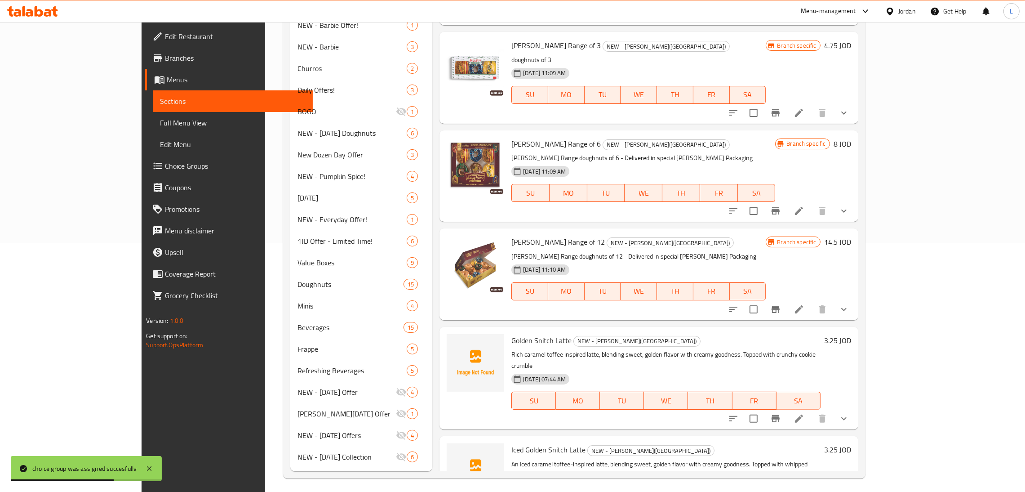
scroll to position [253, 0]
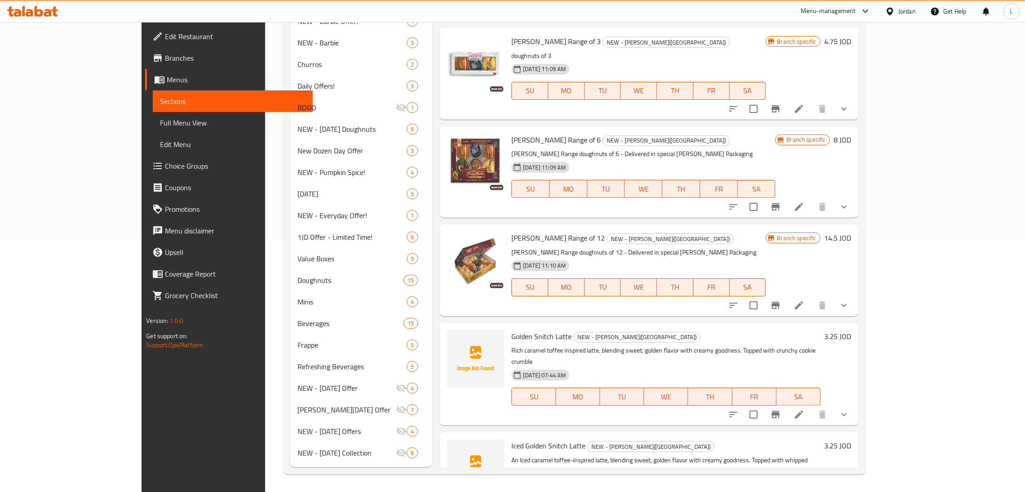
click at [32, 9] on icon at bounding box center [32, 11] width 51 height 11
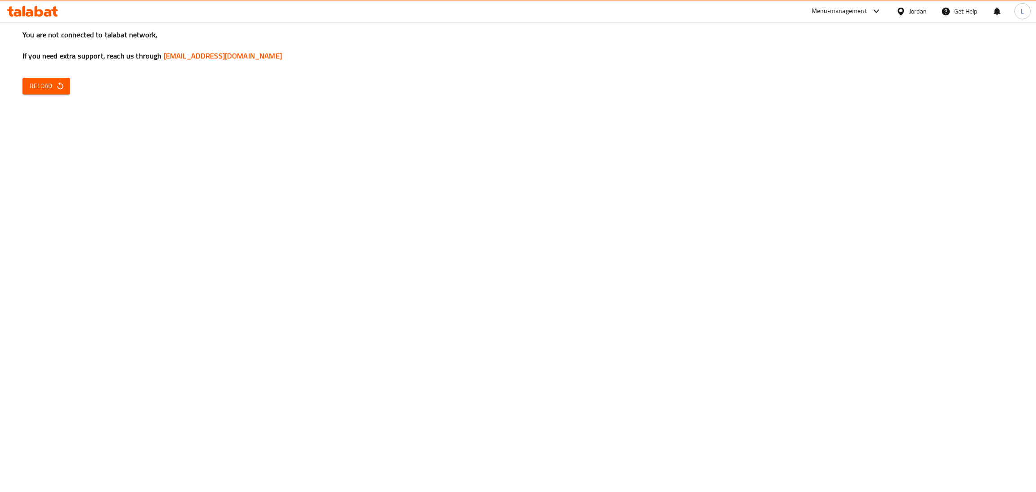
click at [52, 86] on span "Reload" at bounding box center [46, 85] width 33 height 11
click at [42, 9] on icon at bounding box center [32, 11] width 51 height 11
click at [28, 10] on icon at bounding box center [30, 13] width 8 height 8
click at [31, 9] on icon at bounding box center [32, 11] width 51 height 11
click at [30, 11] on icon at bounding box center [32, 11] width 51 height 11
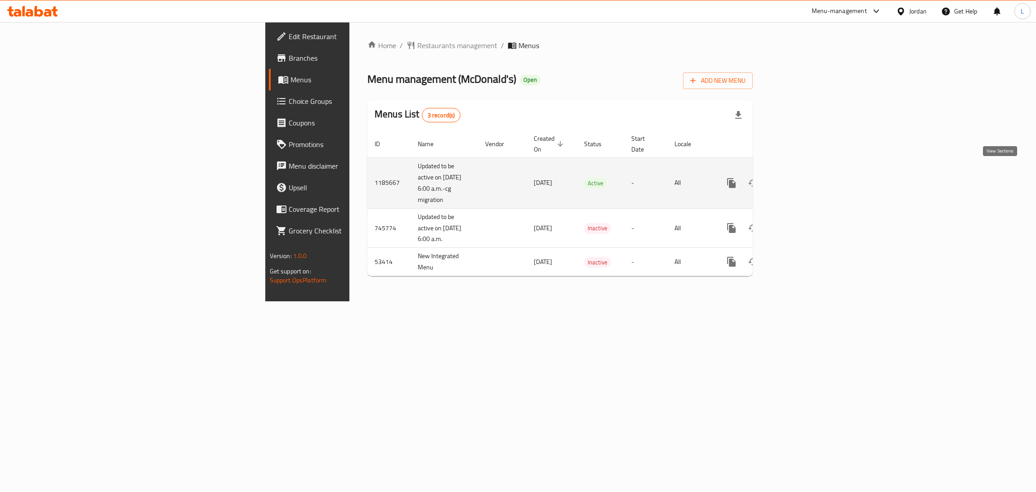
click at [802, 178] on icon "enhanced table" at bounding box center [796, 183] width 11 height 11
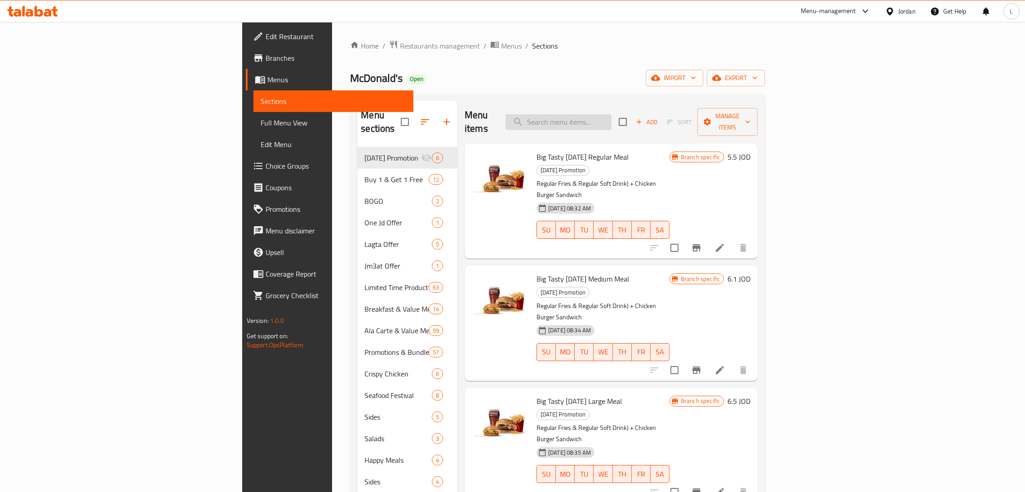
click at [612, 117] on input "search" at bounding box center [559, 122] width 106 height 16
type input "c"
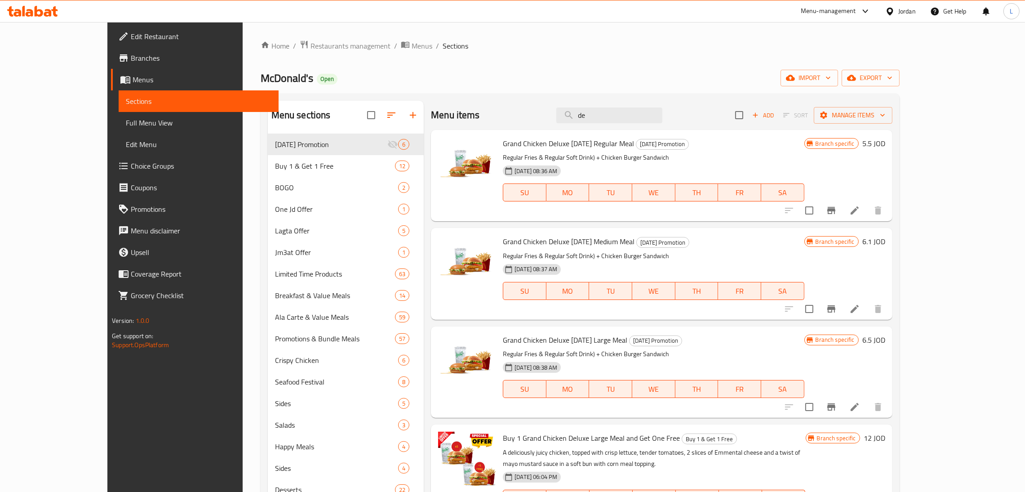
type input "d"
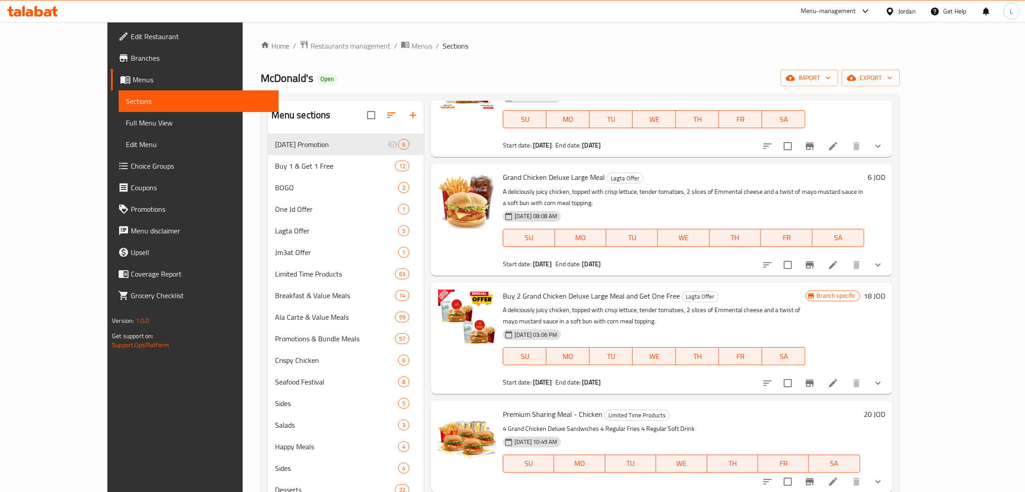
scroll to position [472, 0]
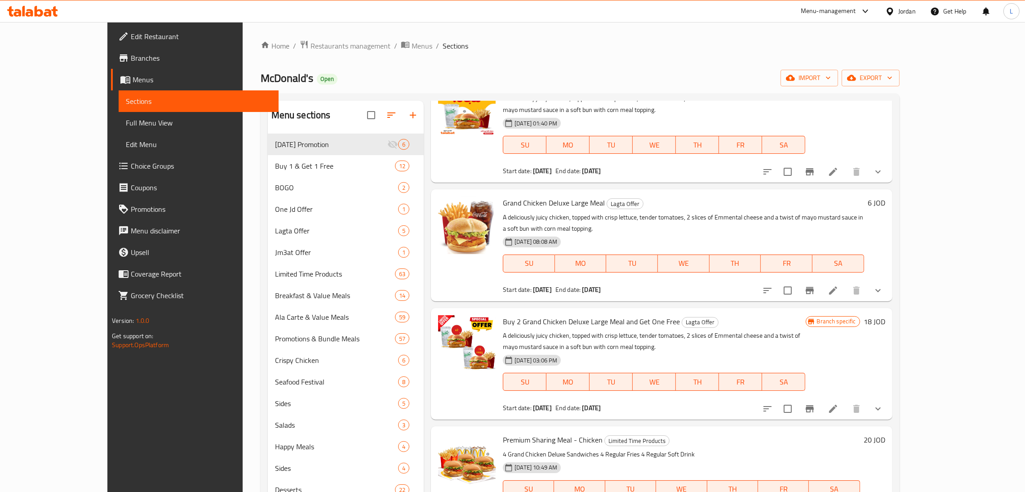
type input "grand chicken del"
click at [839, 285] on icon at bounding box center [833, 290] width 11 height 11
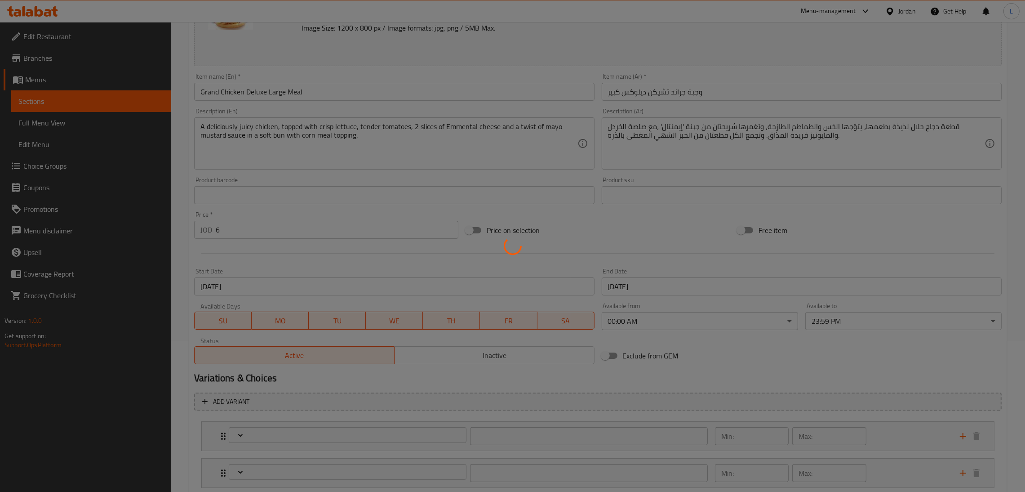
scroll to position [67, 0]
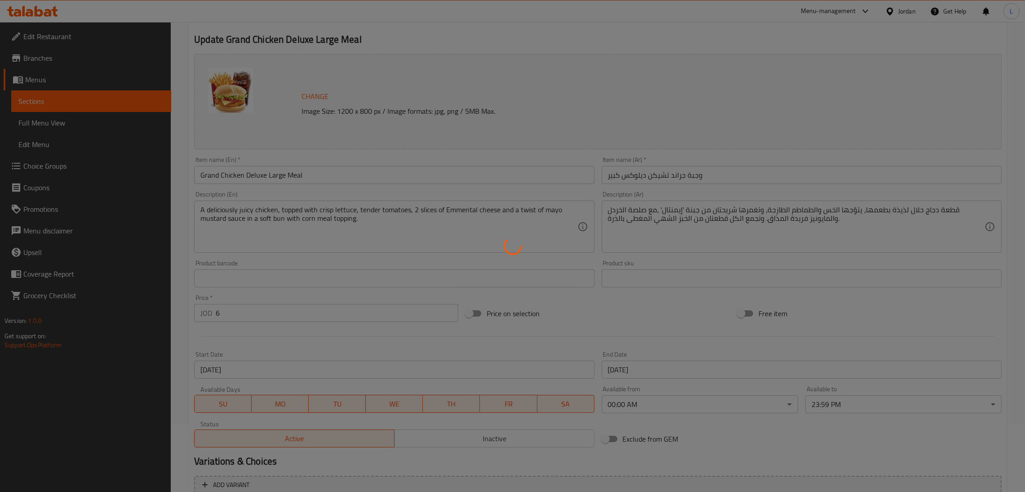
type input "إختيارك من البطاطا للوجبة الكبيرة:"
type input "1"
type input "إضافة :"
type input "0"
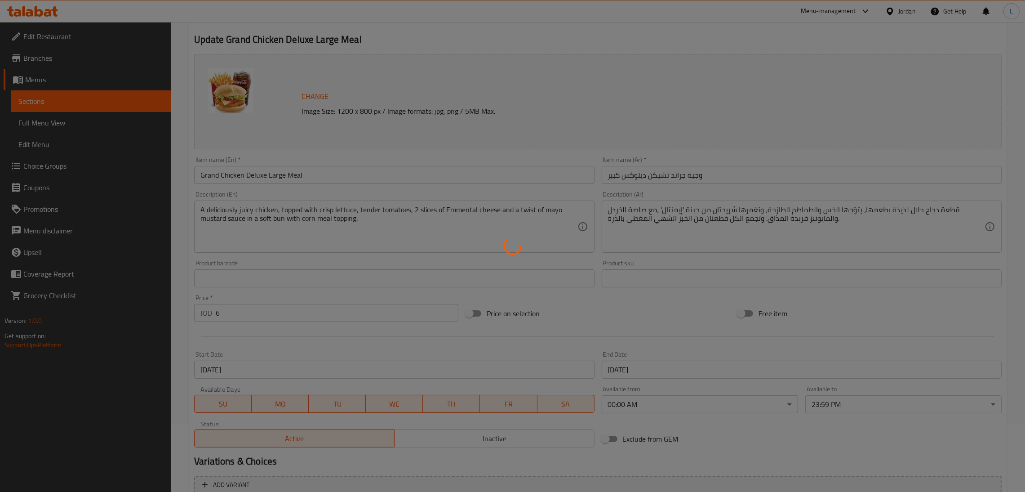
type input "0"
type input "إختيارك من المشروب للوجبة الكبيرة:"
type input "1"
type input "إضافة 3:"
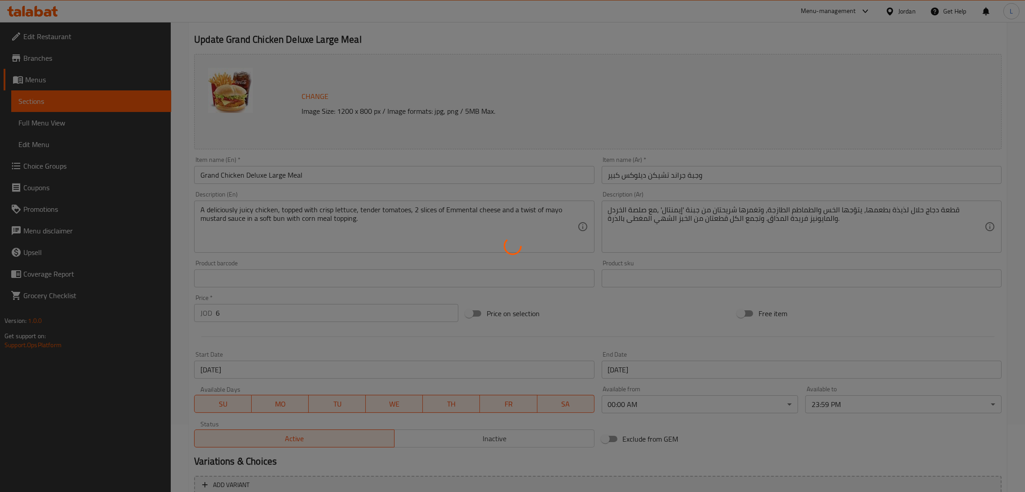
type input "0"
type input "اضاقة بيج تاستي صوص"
type input "0"
type input "1"
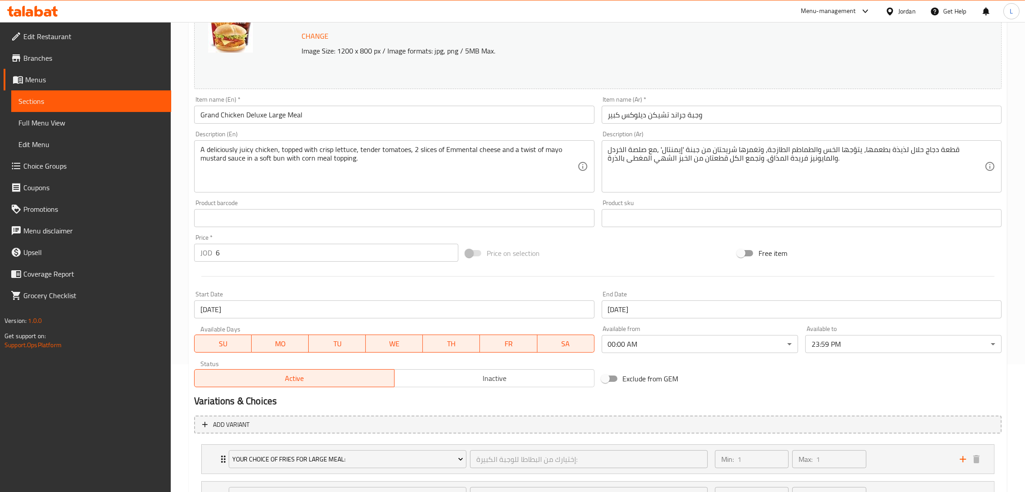
scroll to position [0, 0]
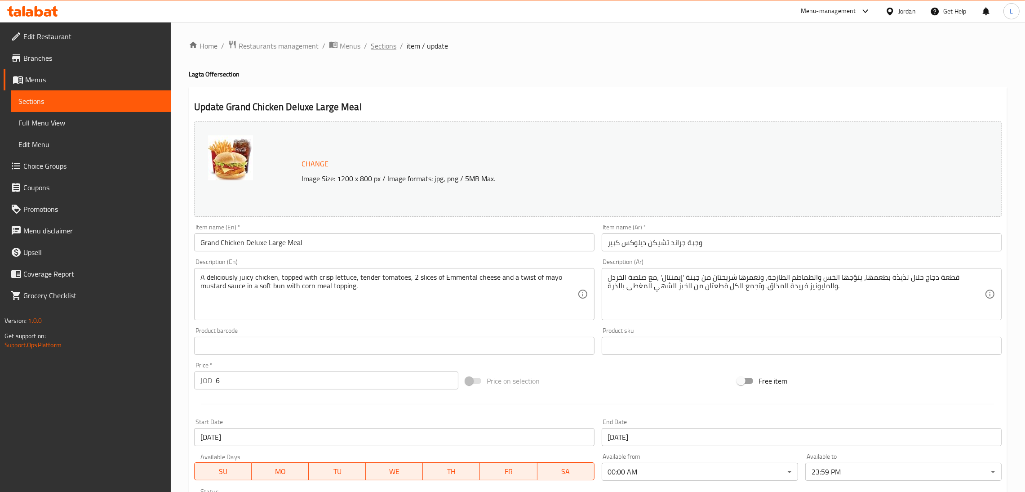
click at [384, 49] on span "Sections" at bounding box center [384, 45] width 26 height 11
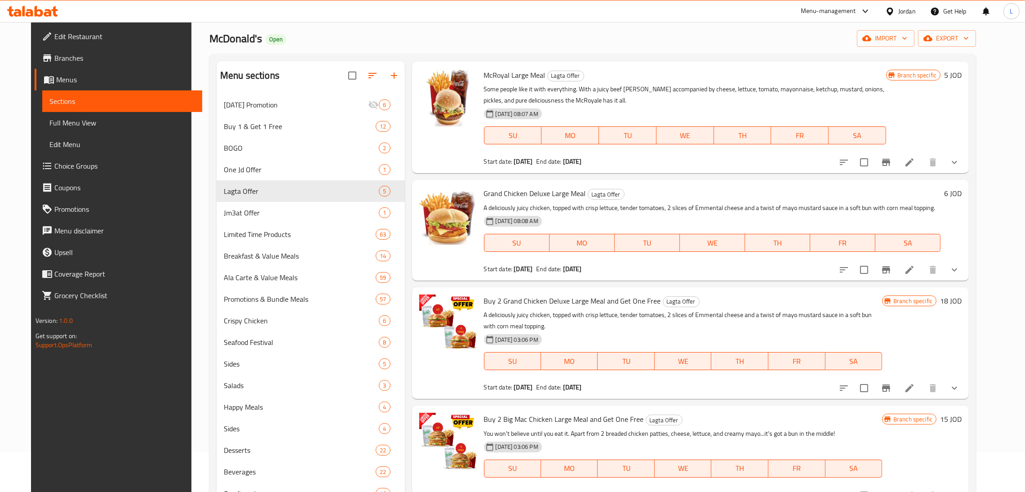
scroll to position [67, 0]
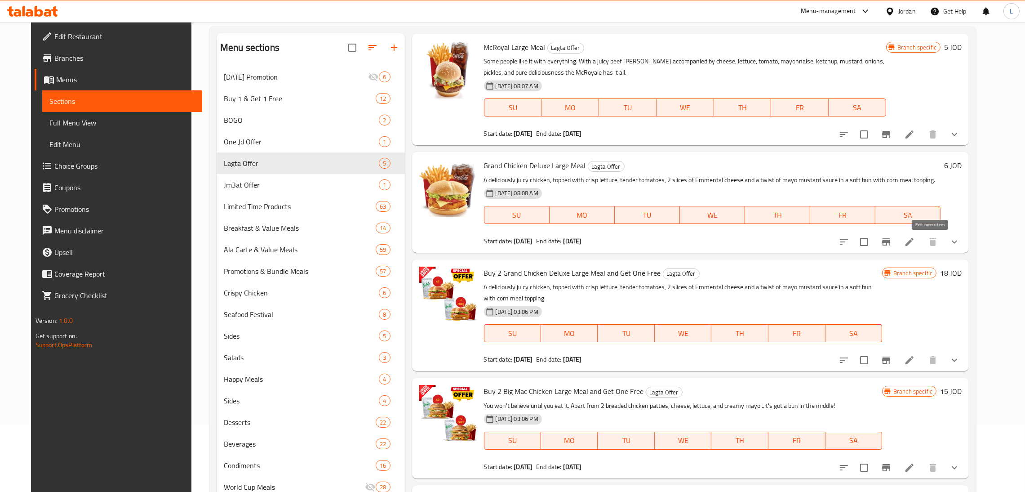
click at [915, 241] on icon at bounding box center [909, 241] width 11 height 11
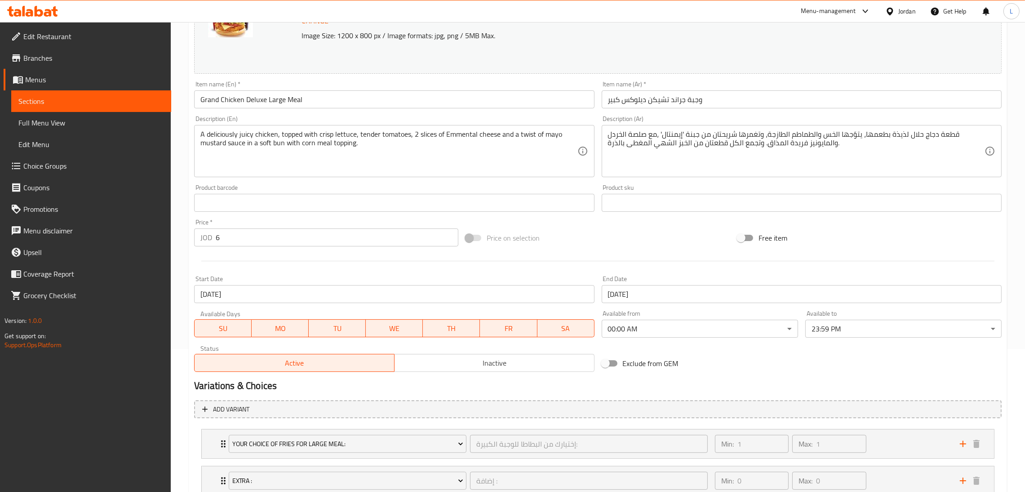
scroll to position [270, 0]
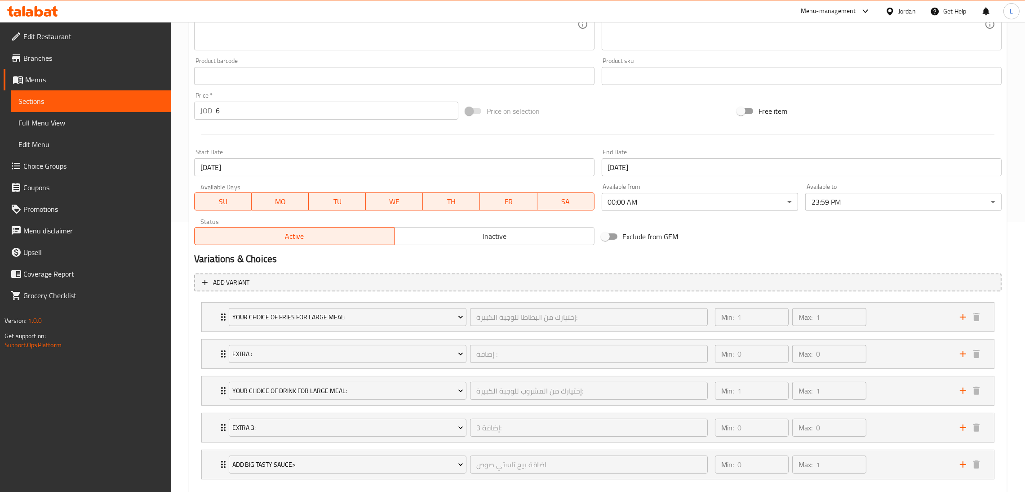
click at [304, 164] on input "[DATE]" at bounding box center [394, 167] width 400 height 18
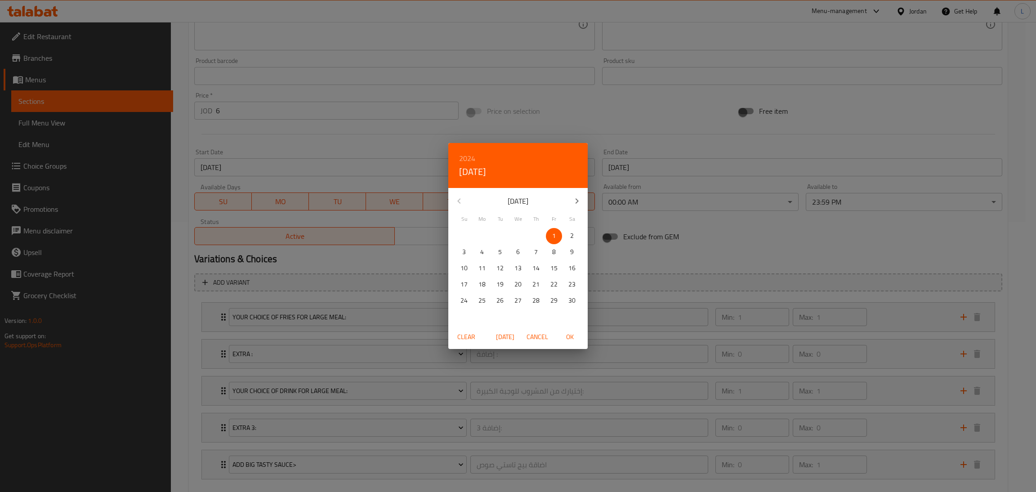
click at [464, 331] on span "Clear" at bounding box center [466, 336] width 22 height 11
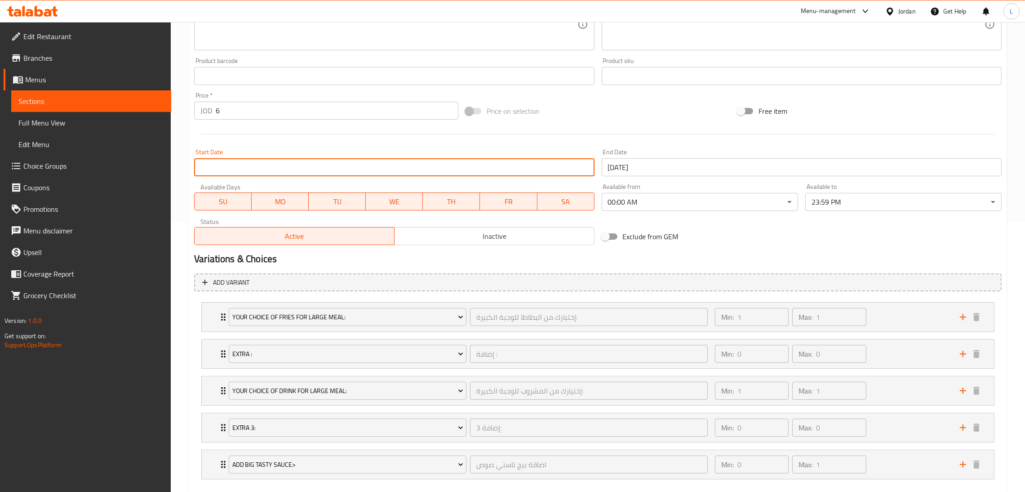
click at [693, 170] on input "[DATE]" at bounding box center [802, 167] width 400 height 18
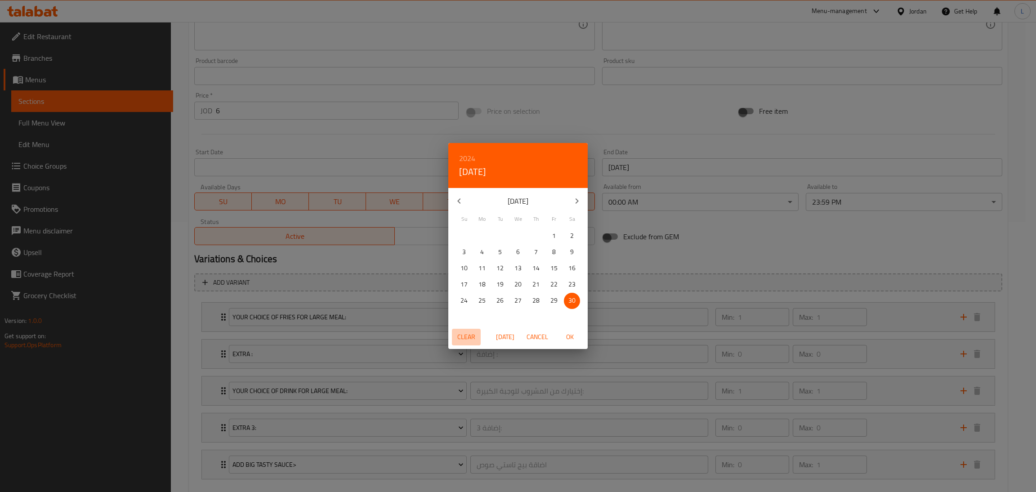
click at [470, 334] on span "Clear" at bounding box center [466, 336] width 22 height 11
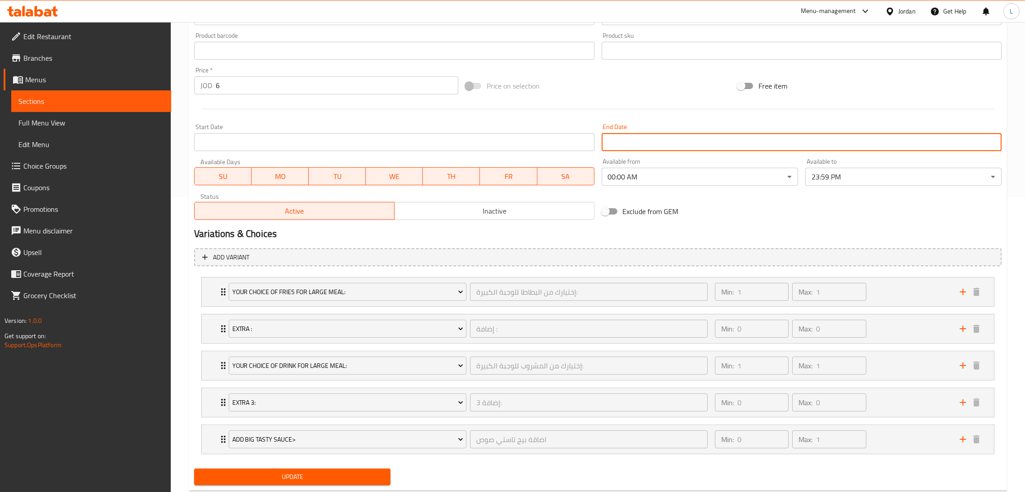
scroll to position [320, 0]
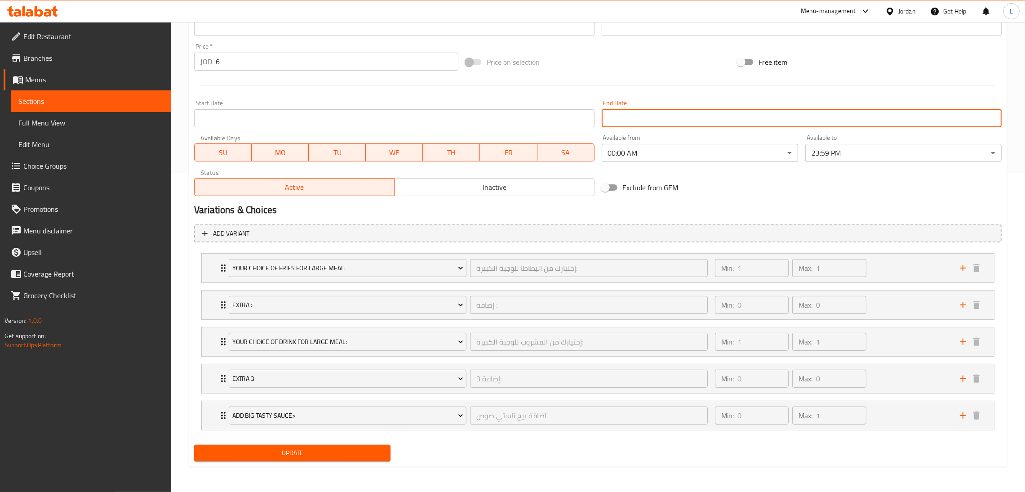
click at [350, 456] on span "Update" at bounding box center [292, 452] width 182 height 11
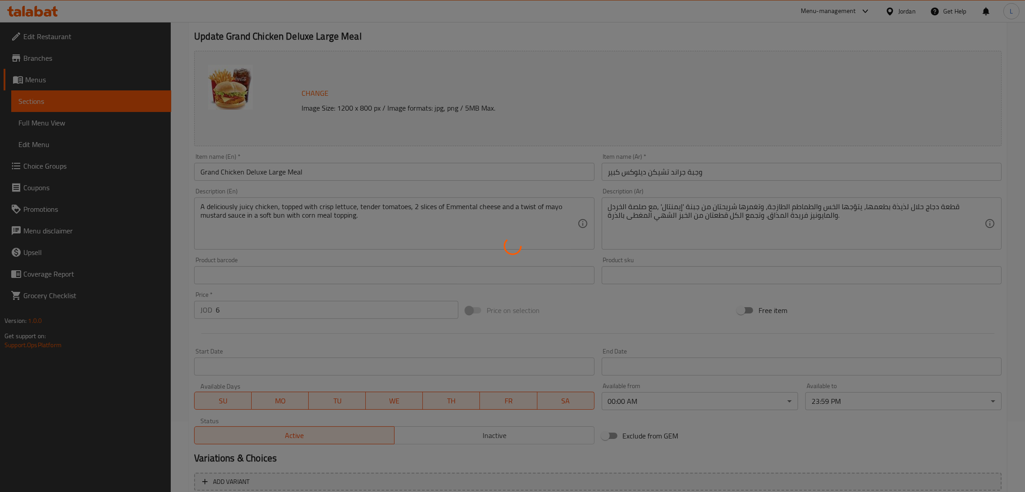
scroll to position [0, 0]
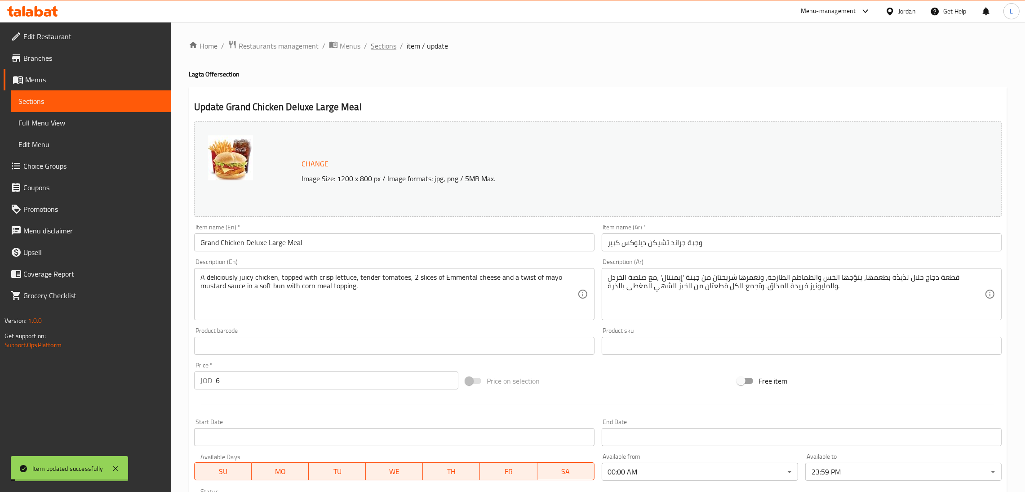
click at [384, 42] on span "Sections" at bounding box center [384, 45] width 26 height 11
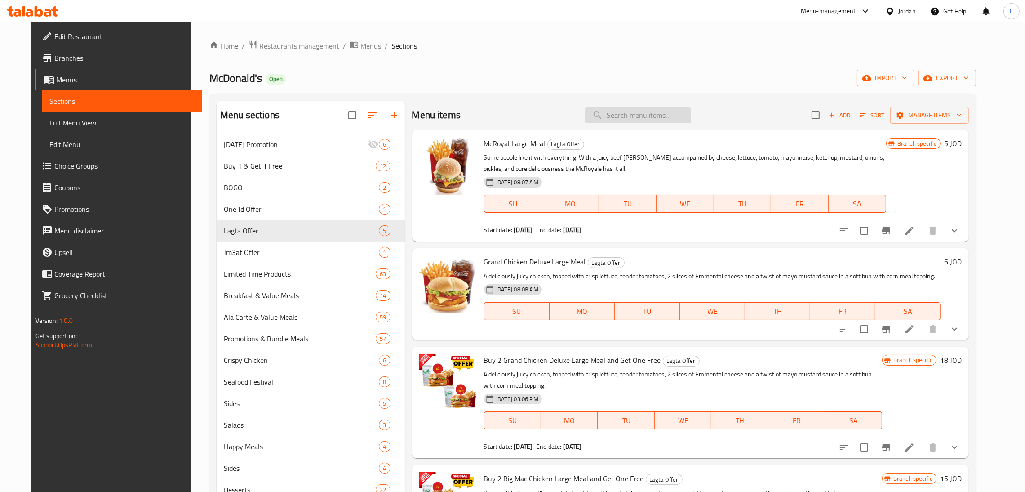
click at [649, 119] on input "search" at bounding box center [638, 115] width 106 height 16
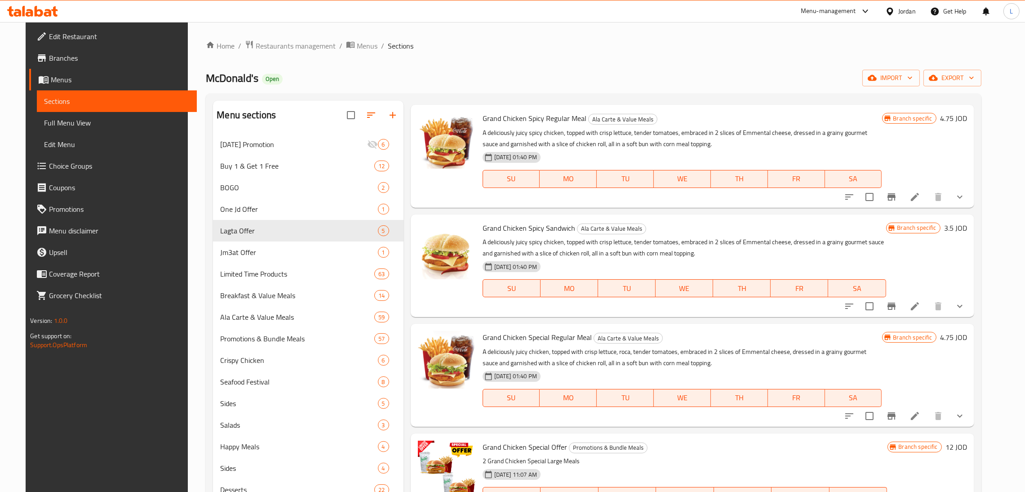
scroll to position [1955, 0]
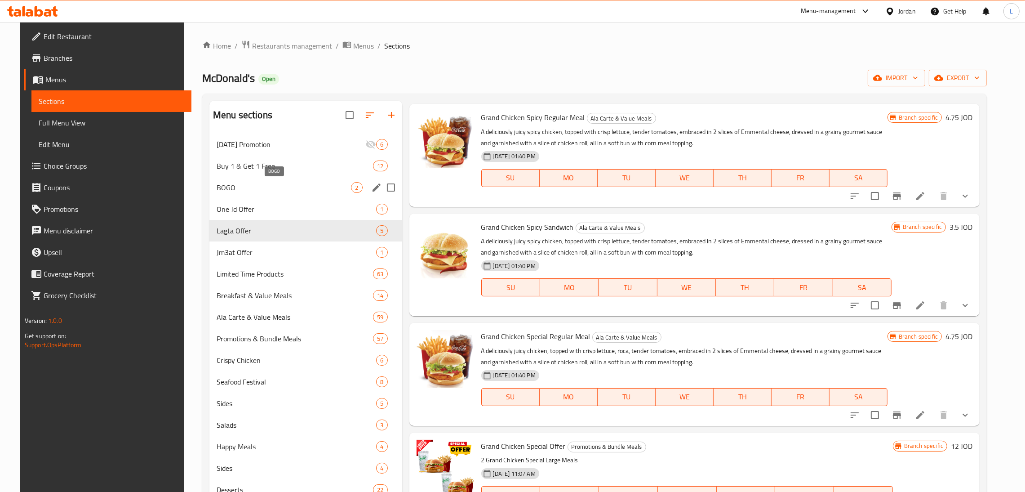
type input "grand chicken"
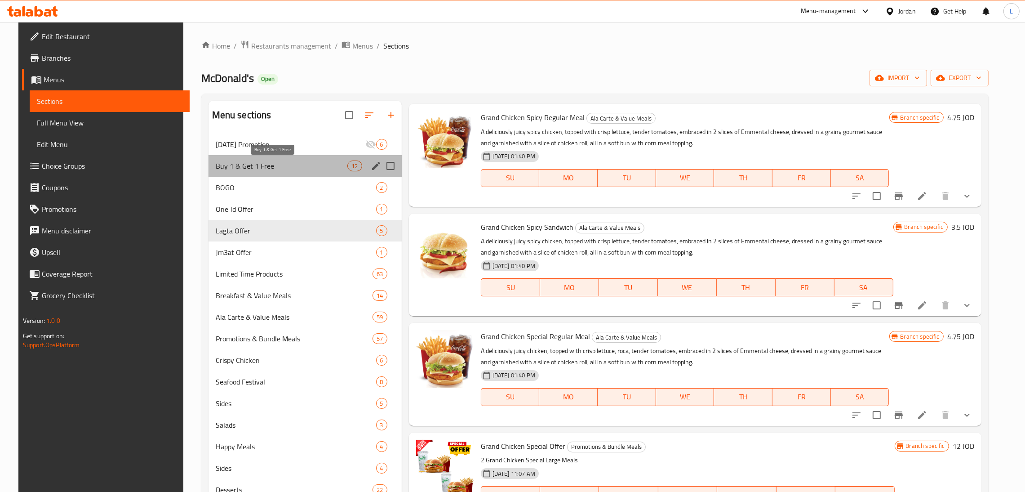
click at [268, 165] on span "Buy 1 & Get 1 Free" at bounding box center [282, 165] width 132 height 11
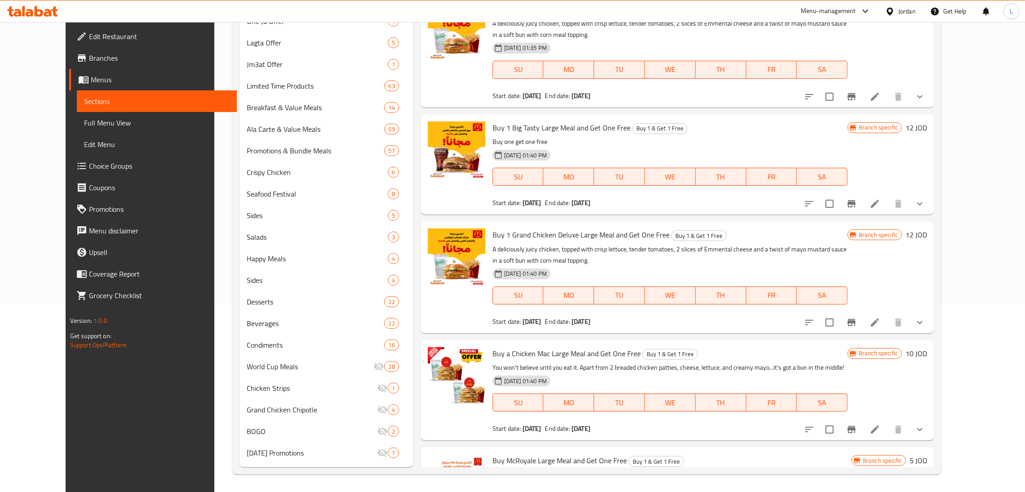
scroll to position [744, 0]
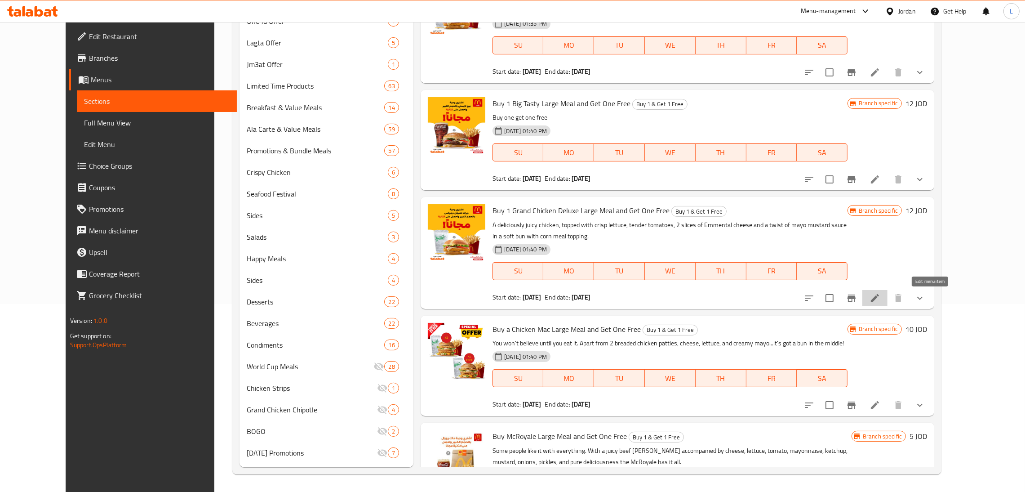
click at [881, 300] on icon at bounding box center [875, 298] width 11 height 11
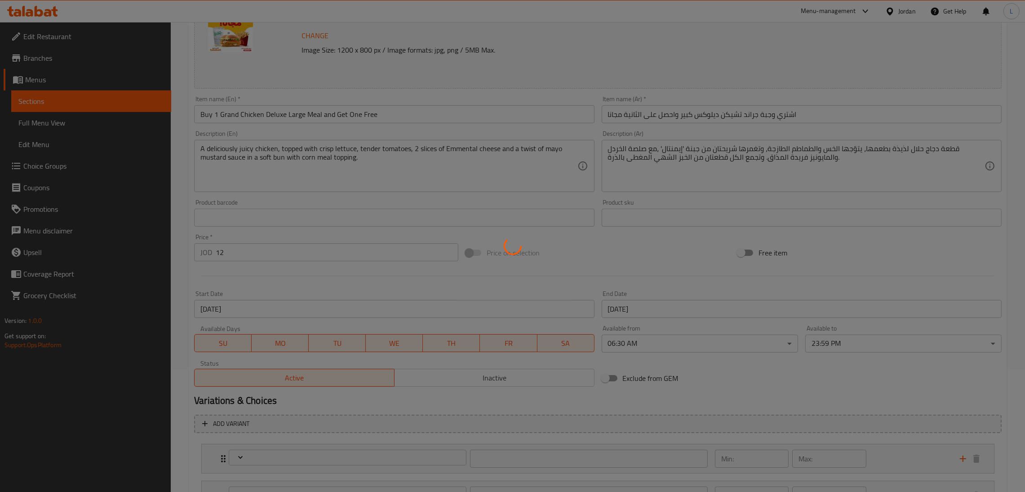
scroll to position [135, 0]
click at [365, 297] on div at bounding box center [512, 246] width 1025 height 492
type input "إختيارك من البطاطا للوجبة الاولى الكبيرة:"
type input "1"
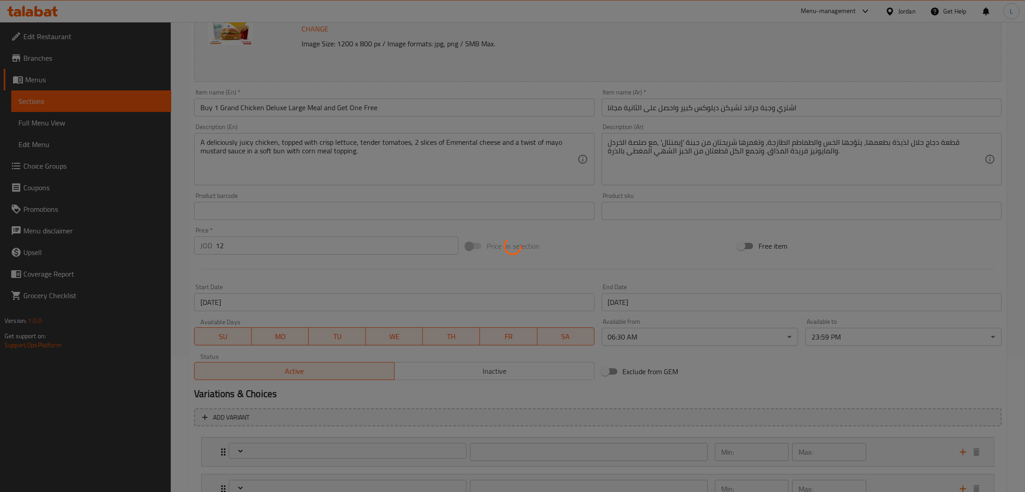
type input "إضافة للوجبة الاولى:"
type input "0"
type input "إختيارك من المشروب للوجبة الاولى الكبيرة:"
type input "1"
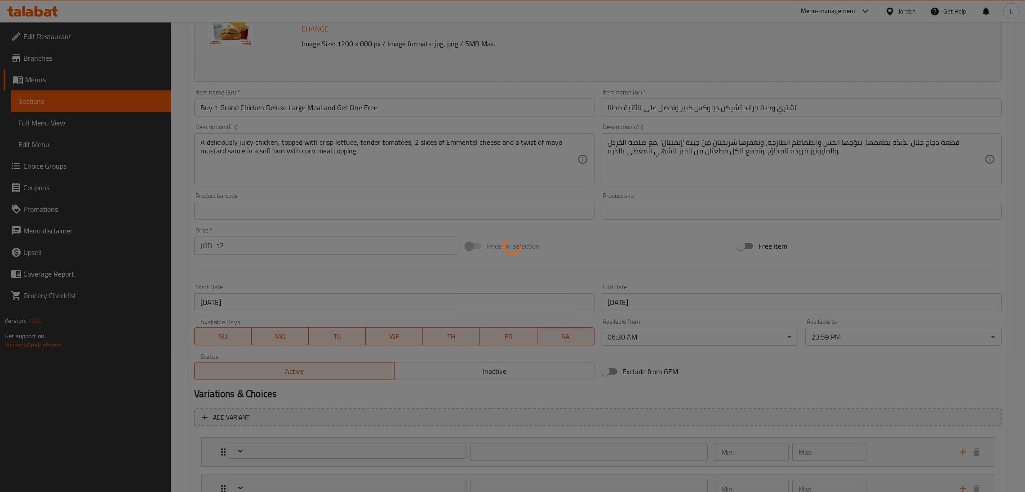
type input "1"
type input "إضافات للساندويتش الاولى:"
type input "0"
type input "إختيارك من البطاطا للوجبة الثانية الكبيرة:"
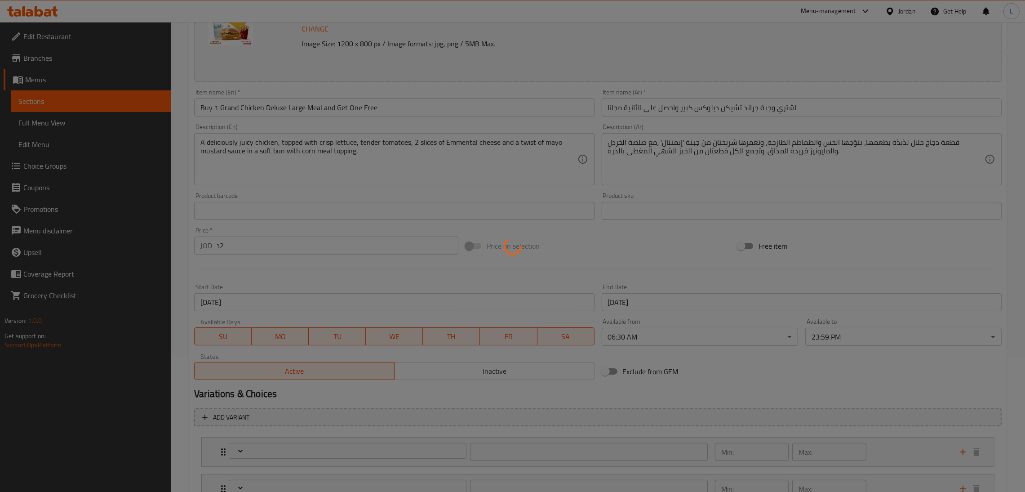
type input "1"
type input "إضافة للوجبة الثانية:"
type input "0"
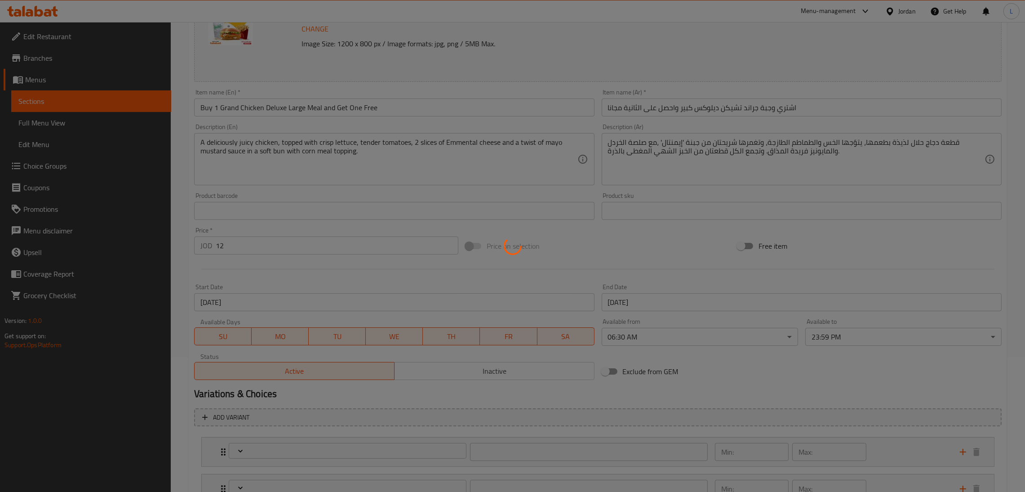
type input "إختيارك من المشروب للوجبة الثانية الكبيرة:"
type input "1"
type input "إضافات للساندويش الثانية:"
type input "0"
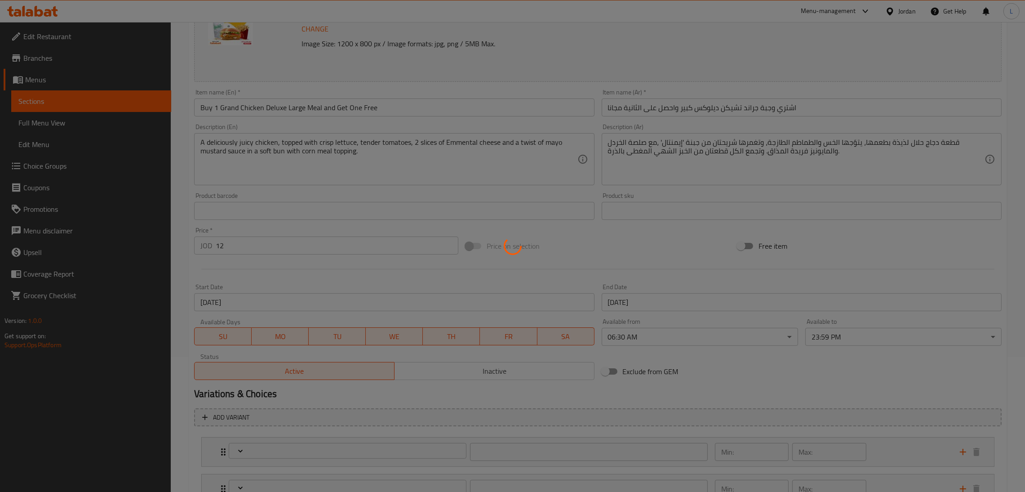
type input "0"
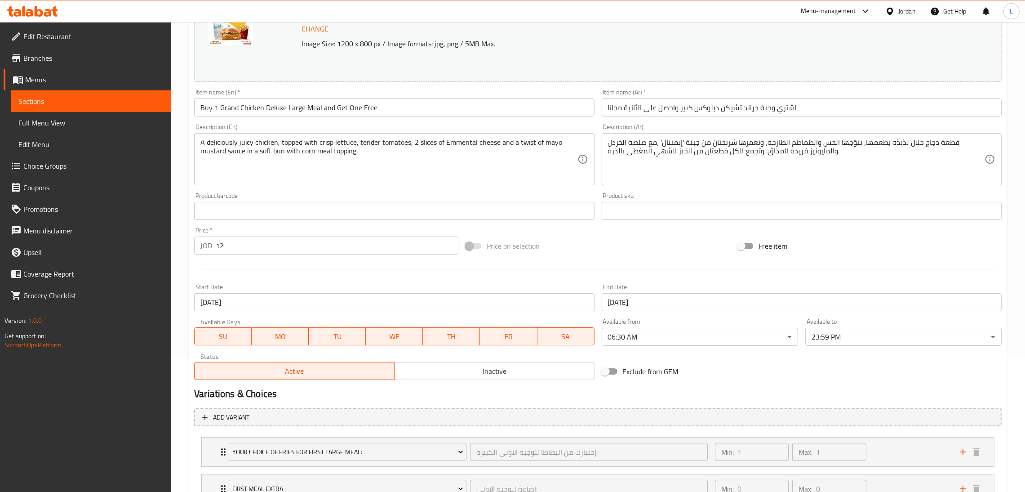
click at [333, 297] on input "[DATE]" at bounding box center [394, 302] width 400 height 18
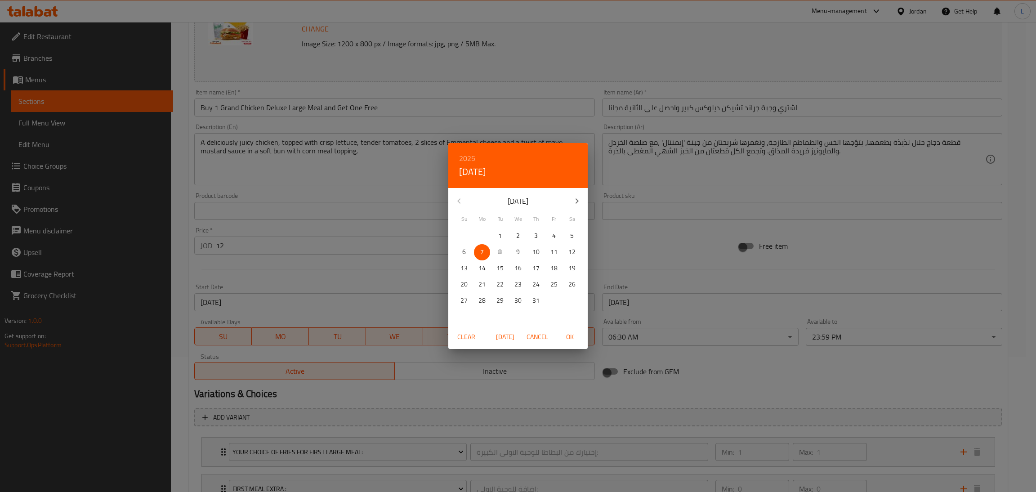
click at [576, 196] on icon "button" at bounding box center [576, 201] width 11 height 11
click at [576, 200] on icon "button" at bounding box center [576, 201] width 11 height 11
click at [498, 251] on p "9" at bounding box center [500, 251] width 4 height 11
click at [462, 246] on p "7" at bounding box center [464, 251] width 4 height 11
click at [570, 335] on span "OK" at bounding box center [570, 336] width 22 height 11
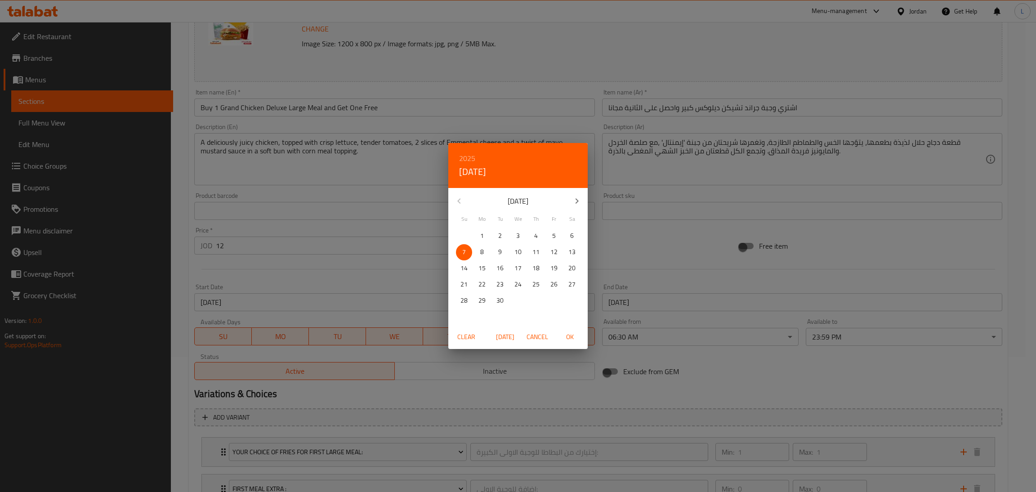
type input "[DATE]"
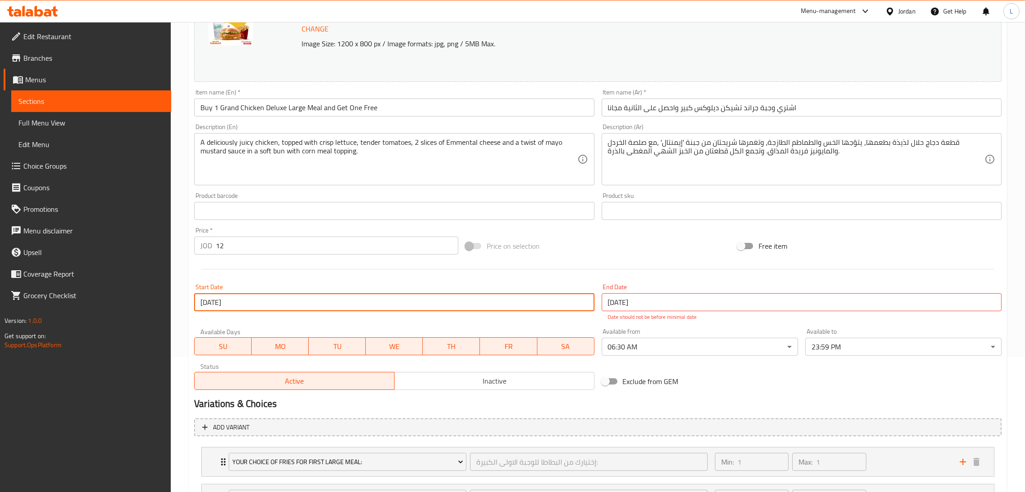
click at [641, 304] on input "[DATE]" at bounding box center [802, 302] width 400 height 18
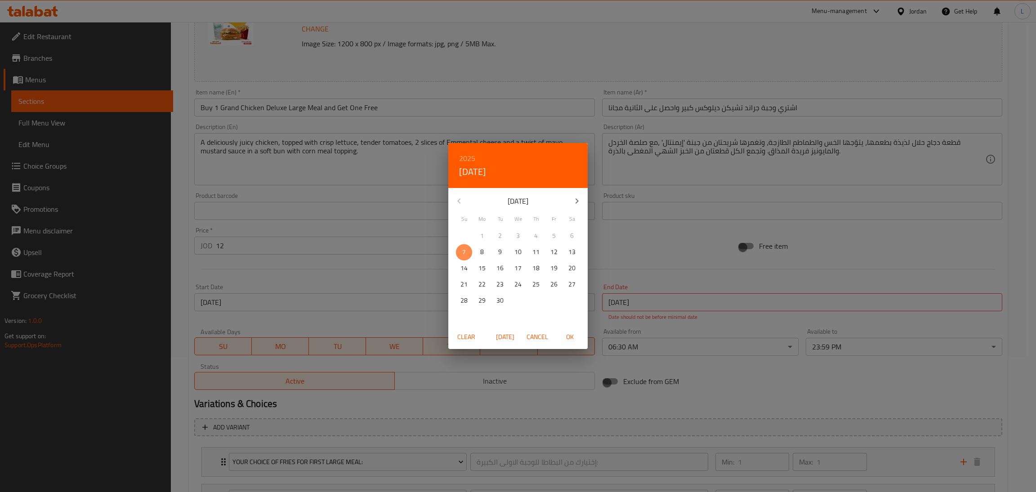
click at [466, 250] on span "7" at bounding box center [464, 251] width 16 height 11
click at [570, 344] on button "OK" at bounding box center [569, 337] width 29 height 17
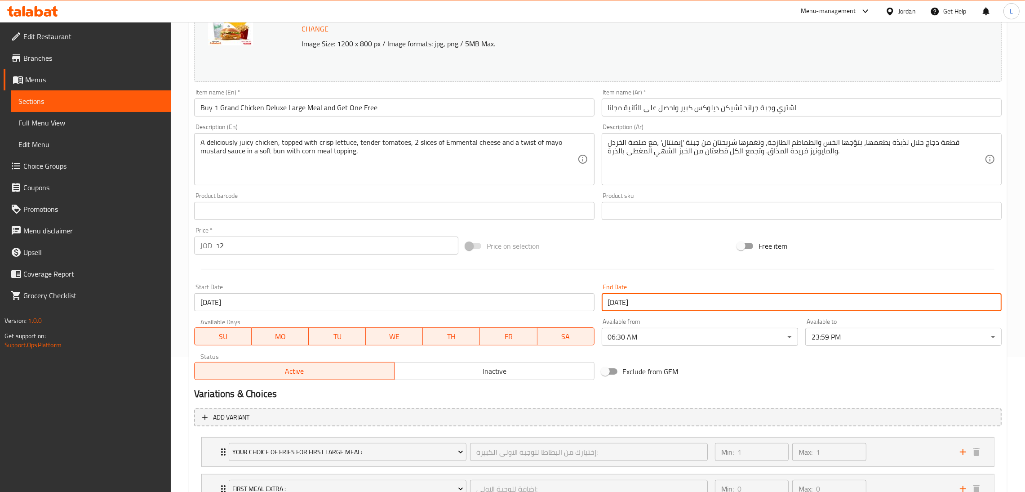
click at [624, 302] on input "[DATE]" at bounding box center [802, 302] width 400 height 18
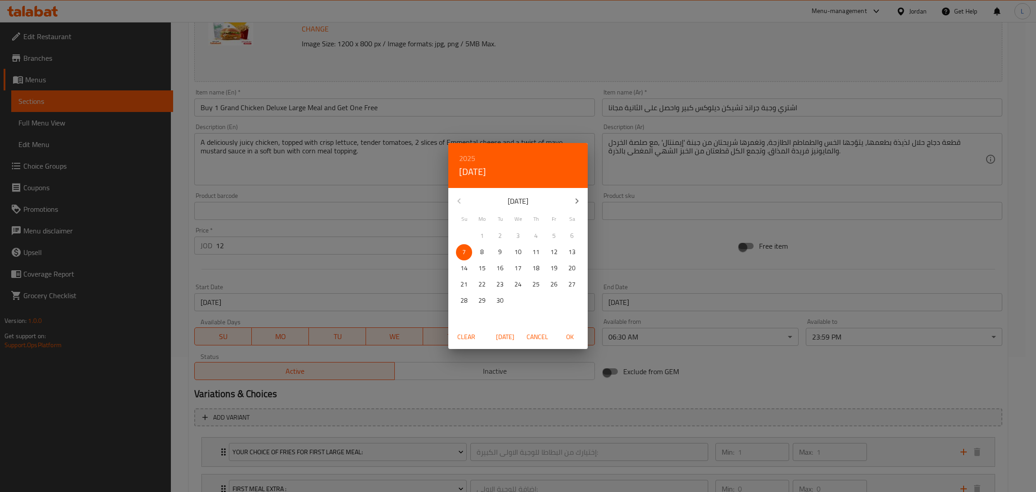
click at [501, 302] on p "30" at bounding box center [499, 300] width 7 height 11
click at [566, 338] on span "OK" at bounding box center [570, 336] width 22 height 11
type input "[DATE]"
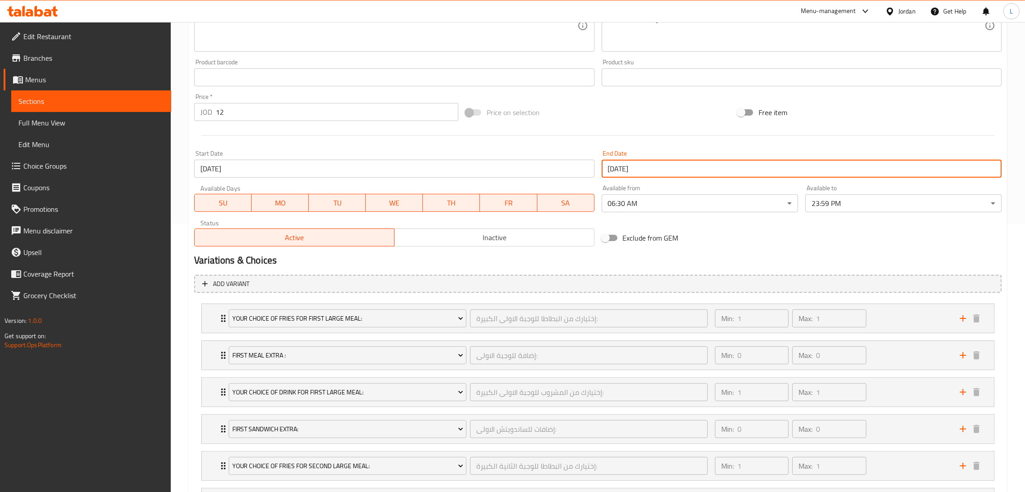
scroll to position [431, 0]
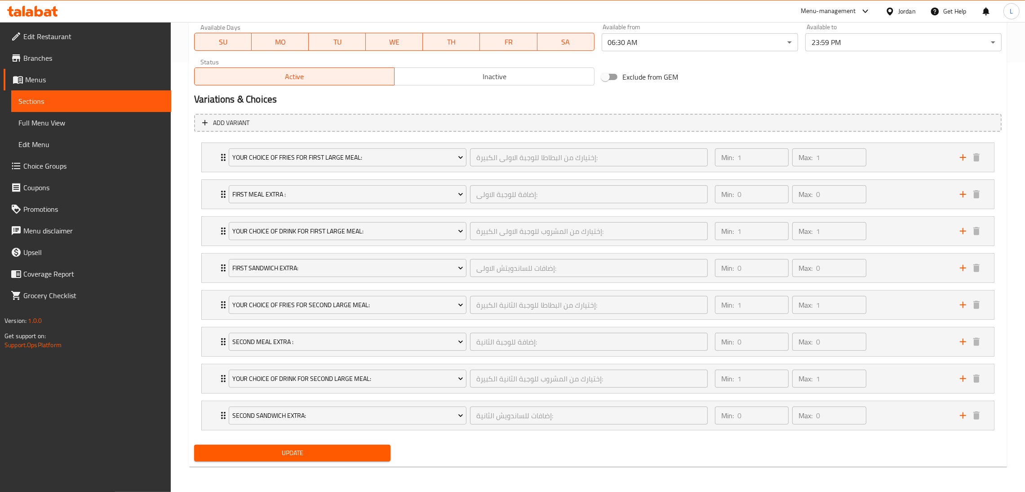
click at [383, 448] on span "Update" at bounding box center [292, 452] width 182 height 11
click at [376, 454] on span "Update" at bounding box center [292, 452] width 182 height 11
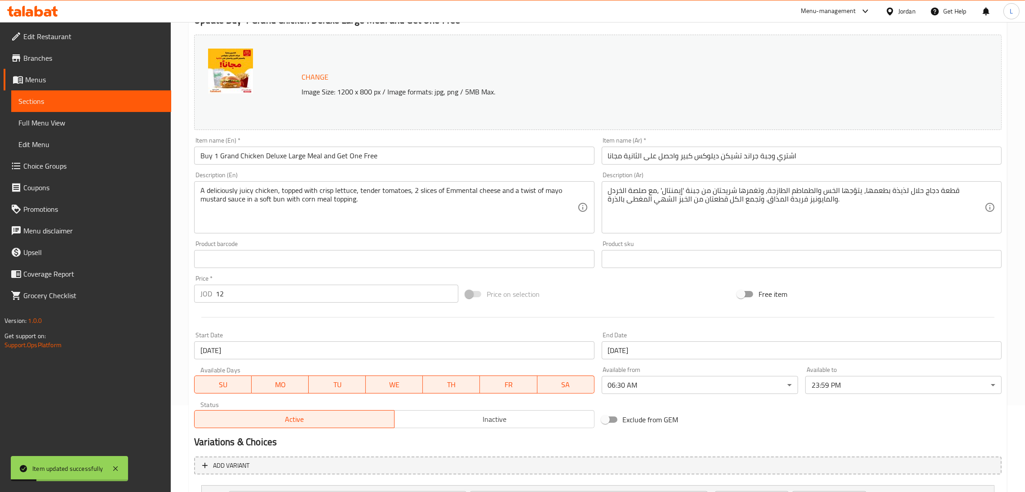
scroll to position [0, 0]
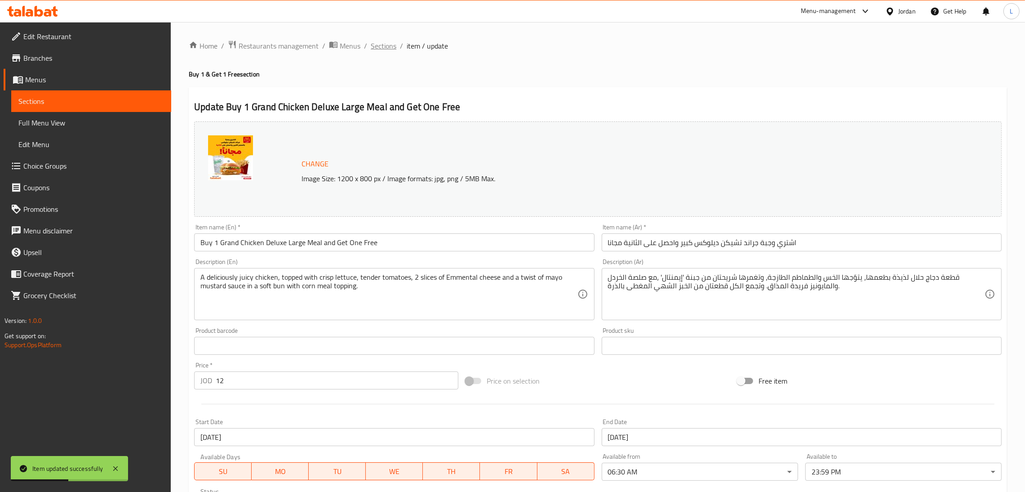
click at [387, 50] on span "Sections" at bounding box center [384, 45] width 26 height 11
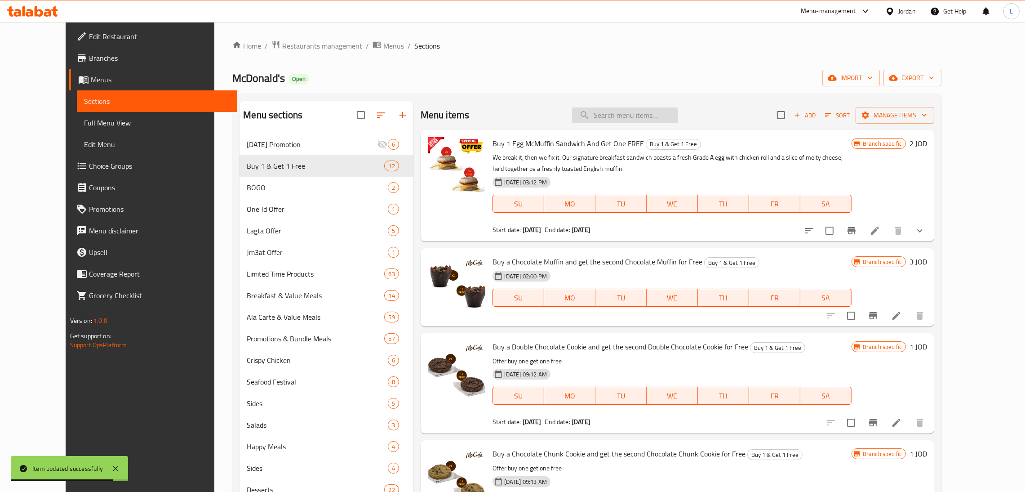
click at [635, 119] on input "search" at bounding box center [625, 115] width 106 height 16
type input "d"
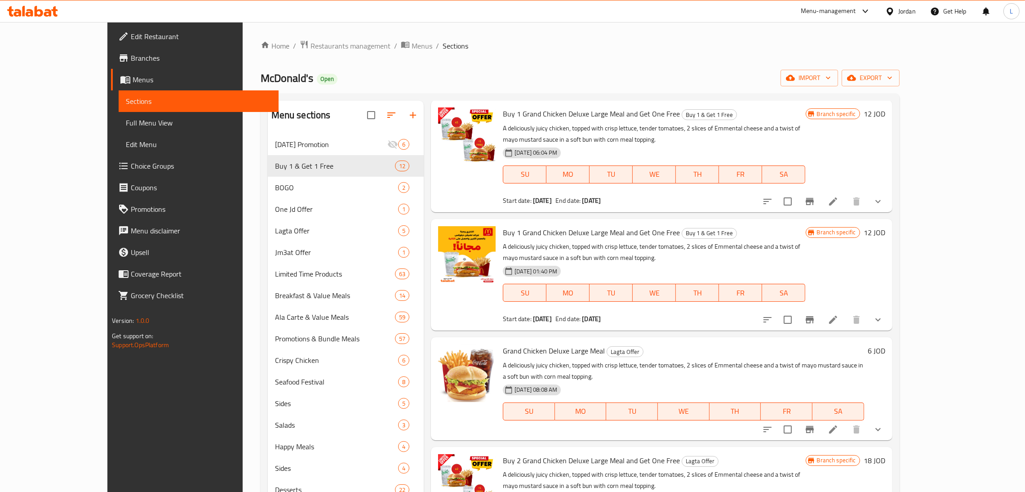
scroll to position [67, 0]
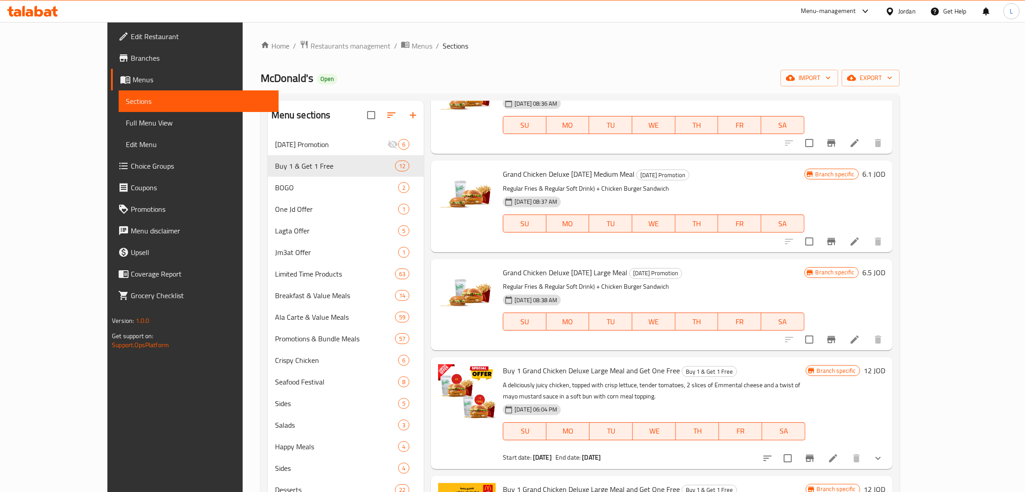
type input "chicken del"
